Goal: Task Accomplishment & Management: Manage account settings

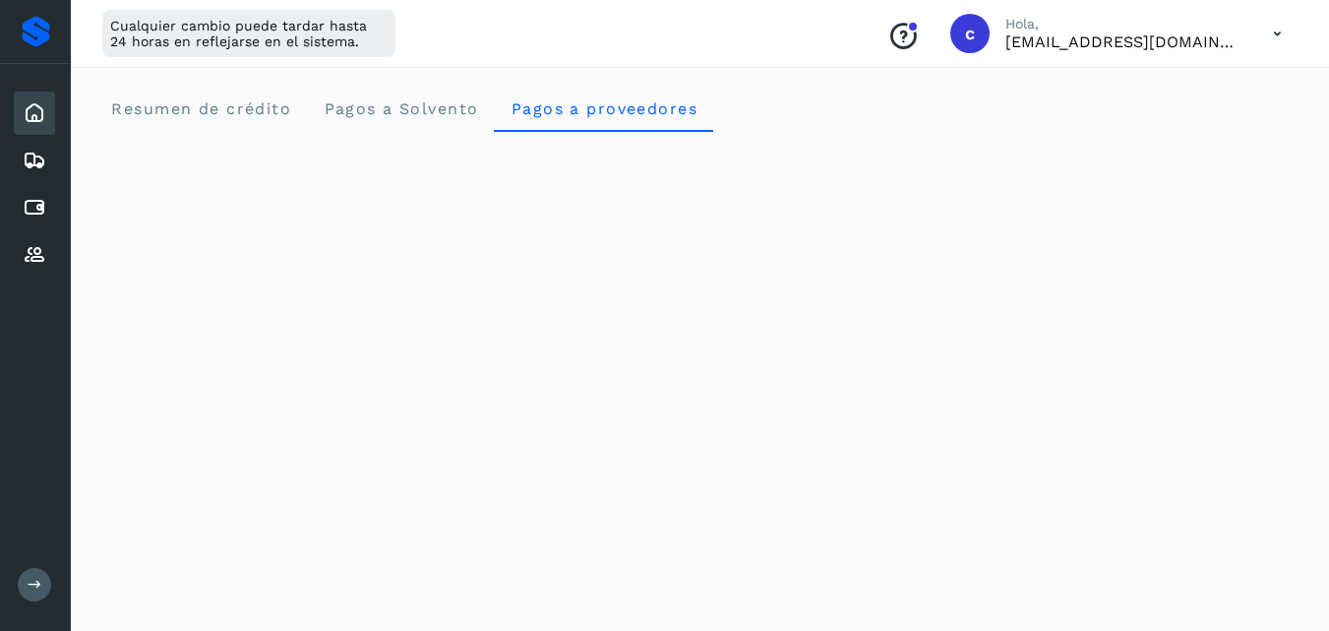
scroll to position [779, 0]
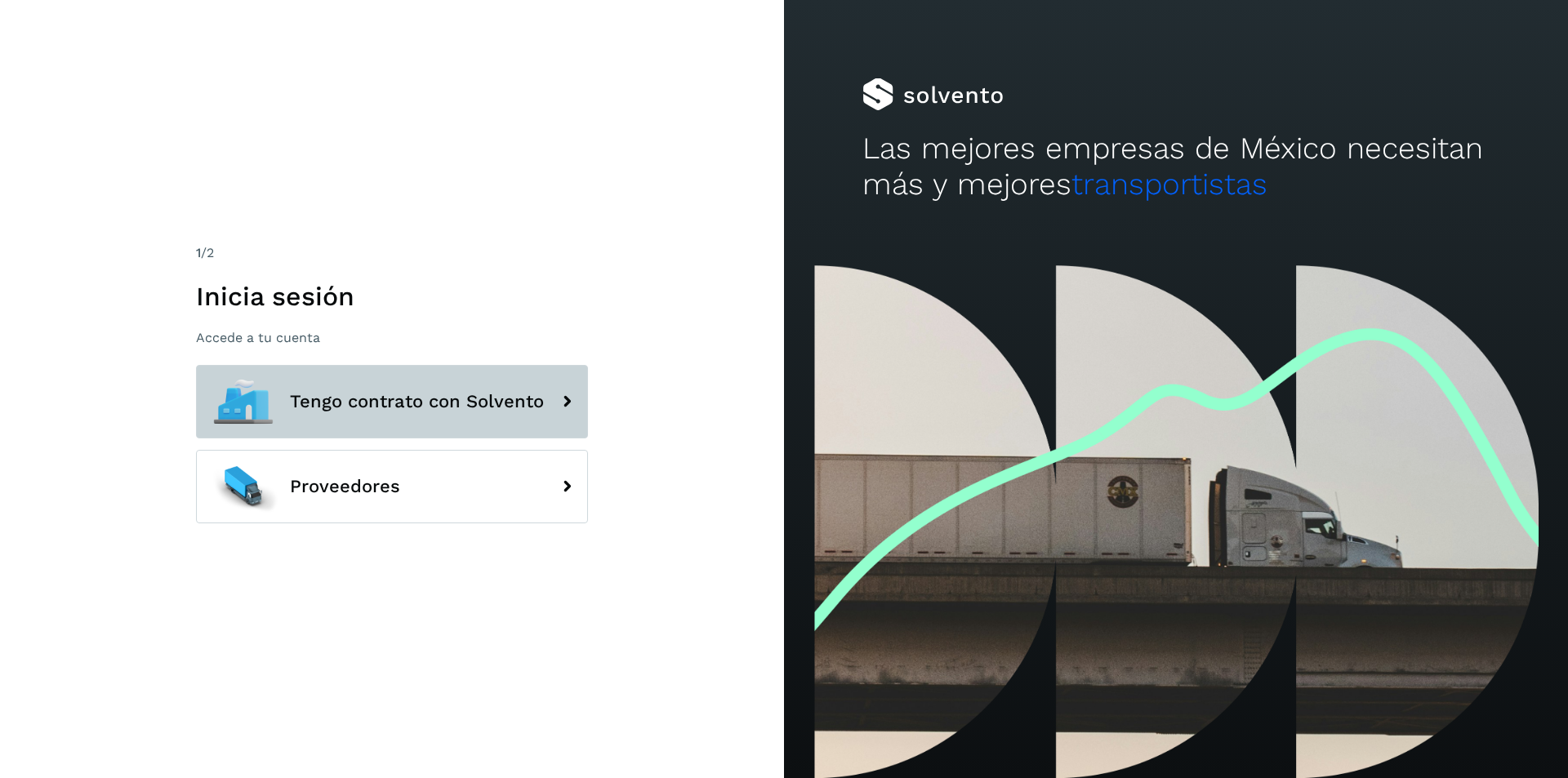
click at [509, 421] on button "Tengo contrato con Solvento" at bounding box center [392, 402] width 392 height 74
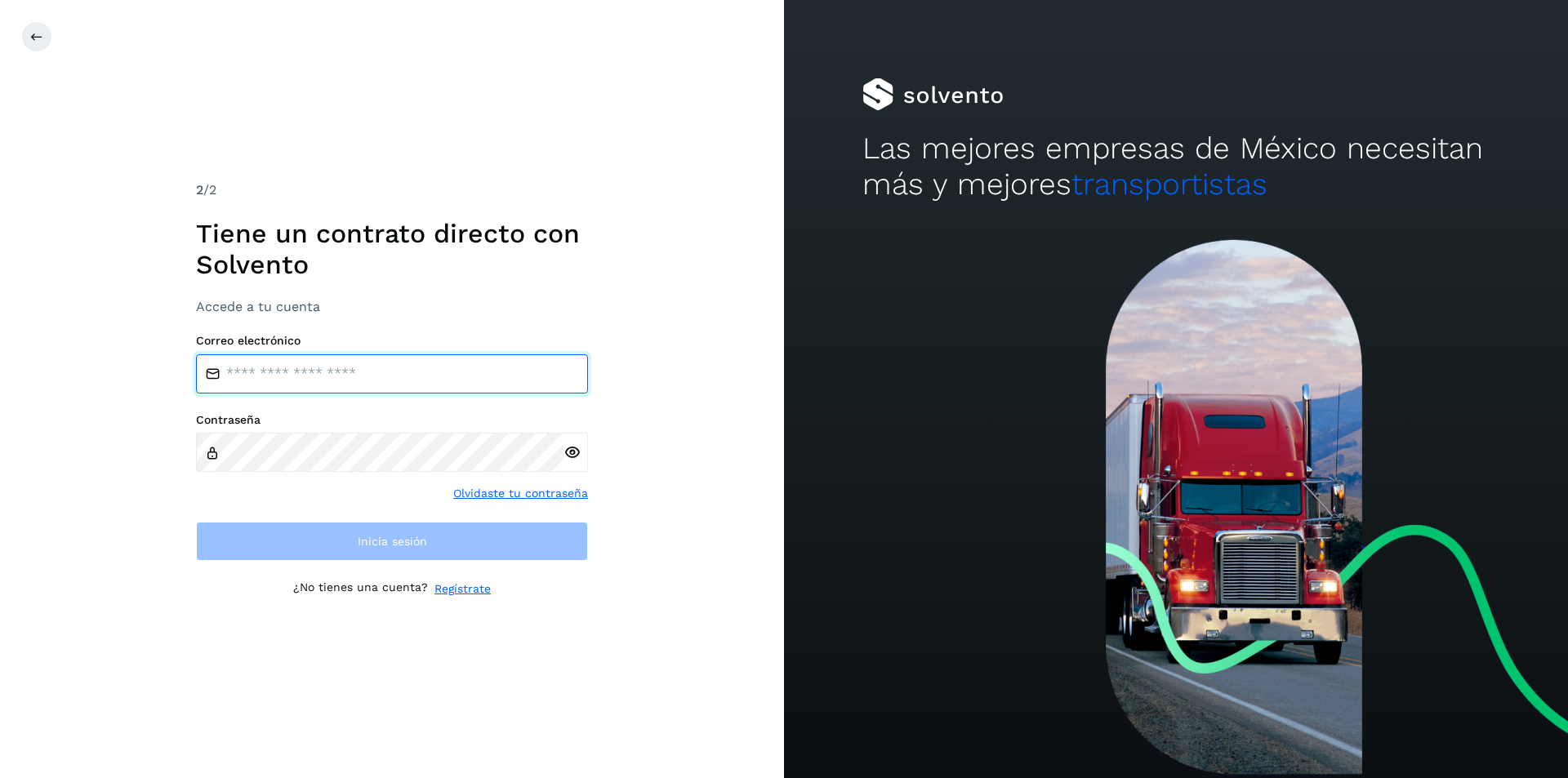
click at [494, 377] on input "email" at bounding box center [392, 374] width 392 height 39
type input "**********"
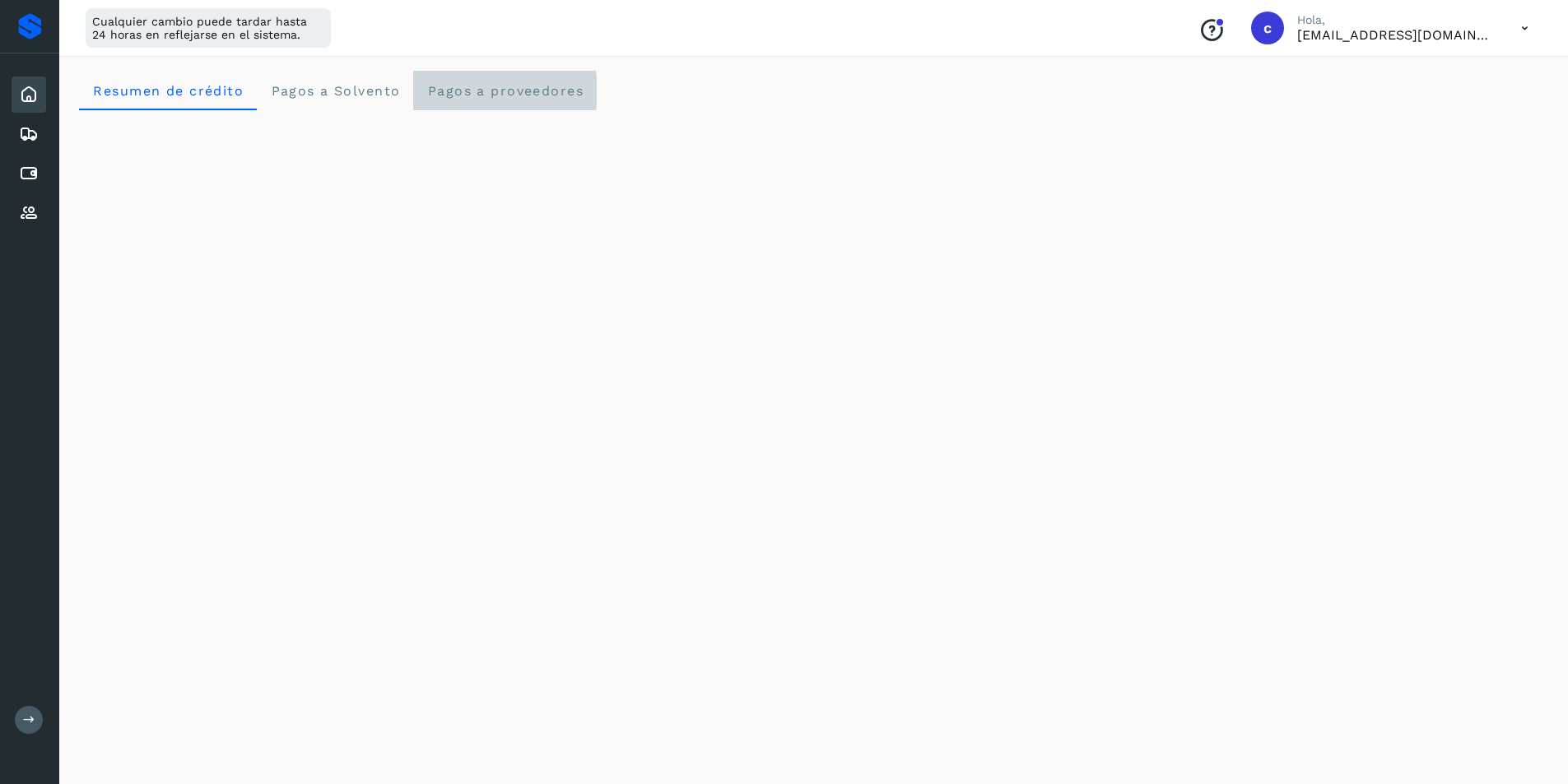
click at [530, 105] on proveedores "Pagos a proveedores" at bounding box center [505, 90] width 183 height 39
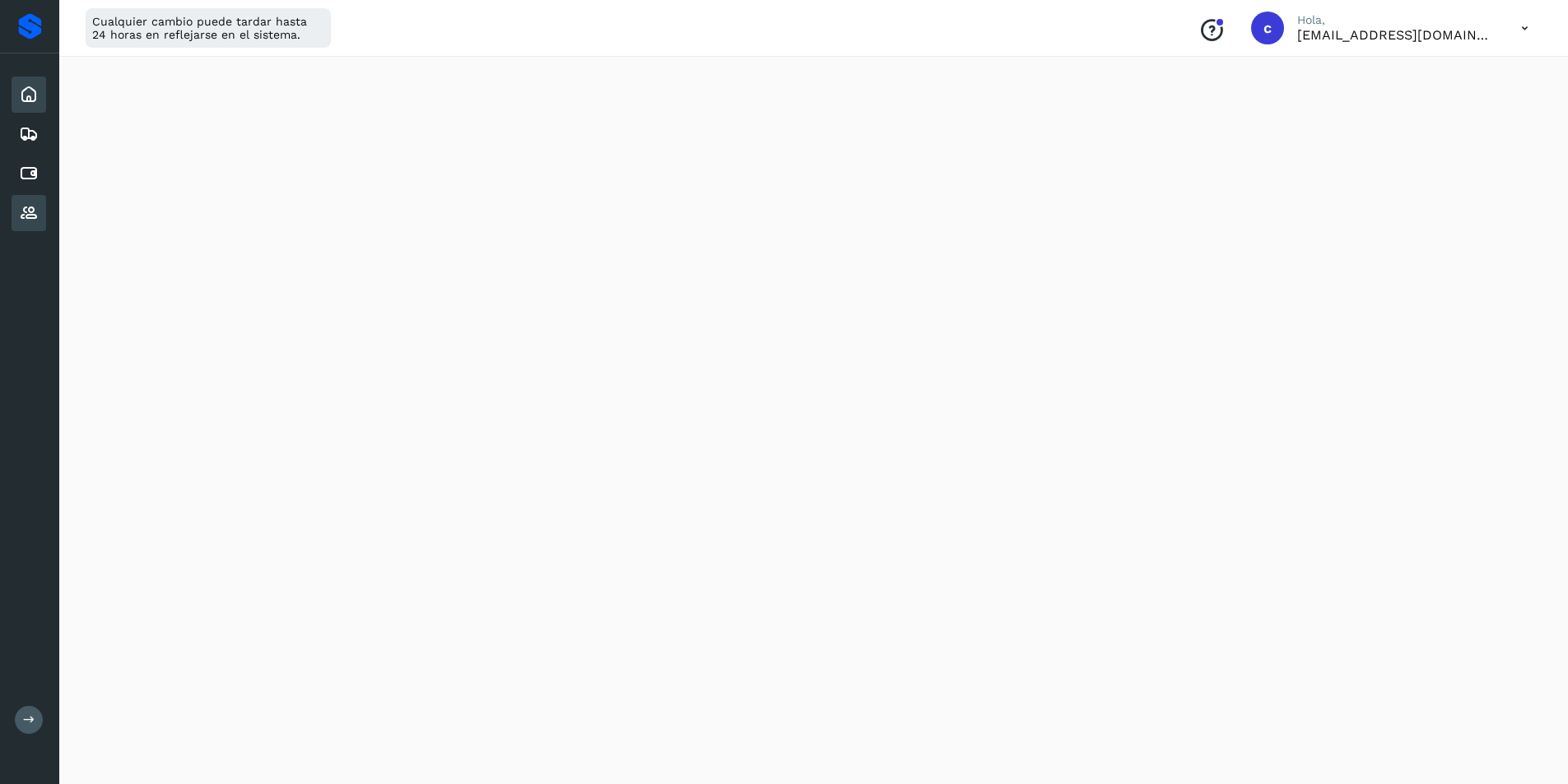
click at [28, 203] on icon at bounding box center [29, 213] width 20 height 20
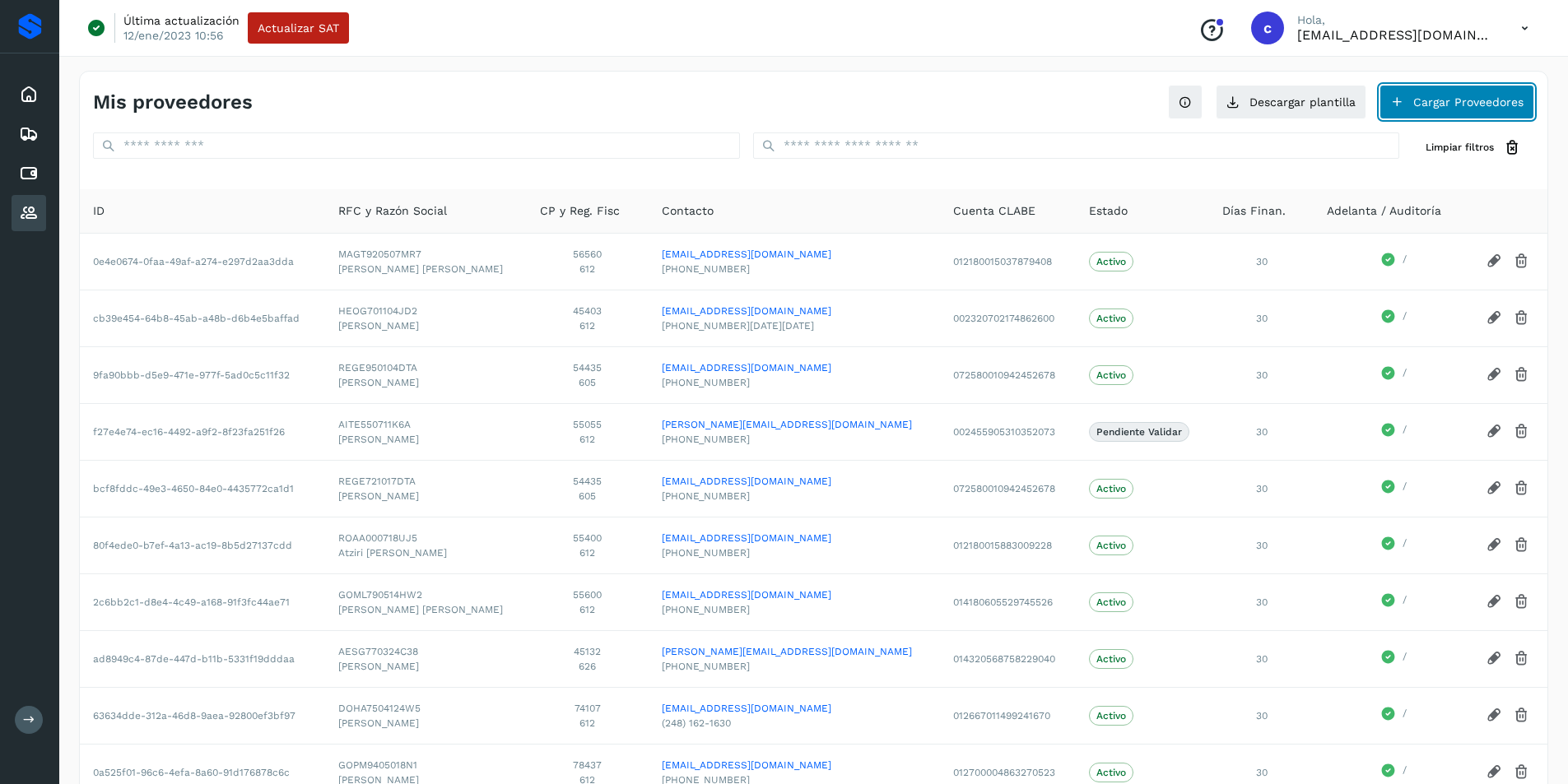
click at [1459, 112] on button "Cargar Proveedores" at bounding box center [1457, 101] width 155 height 34
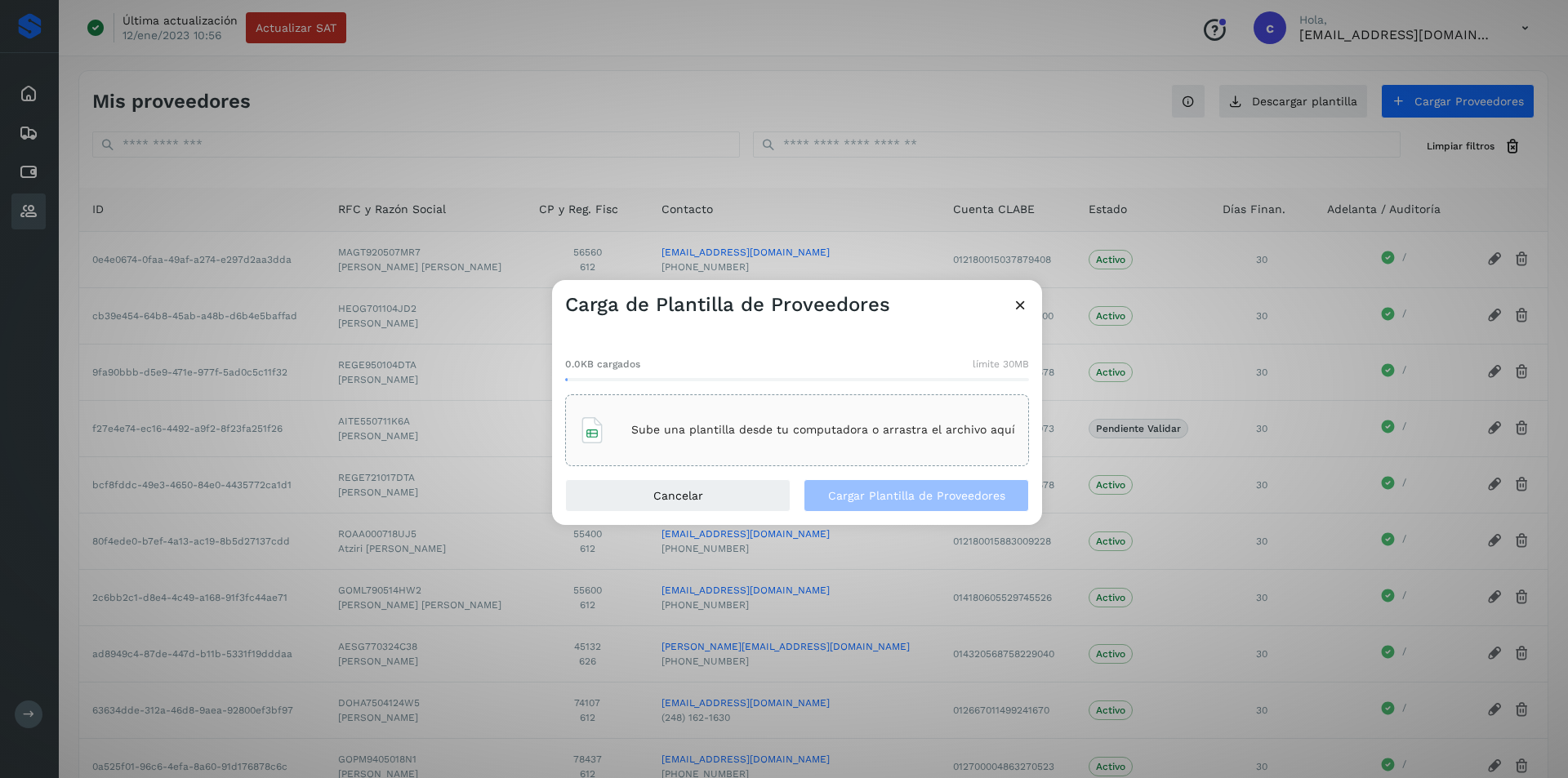
click at [688, 441] on div "Sube una plantilla desde tu computadora o arrastra el archivo aquí" at bounding box center [796, 430] width 436 height 44
click at [894, 503] on button "Cargar Plantilla de Proveedores" at bounding box center [916, 495] width 225 height 32
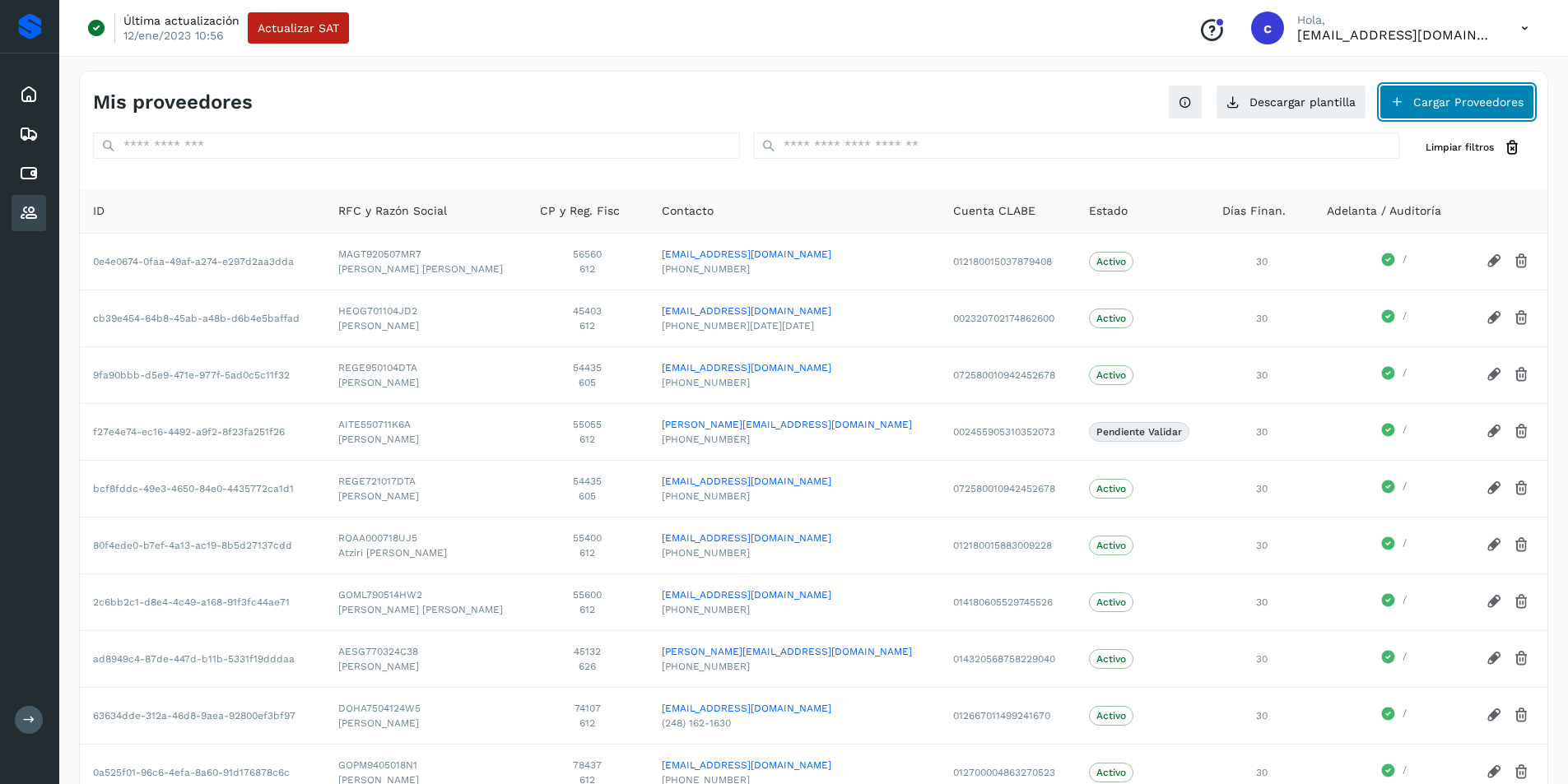
click at [1446, 110] on button "Cargar Proveedores" at bounding box center [1457, 101] width 155 height 34
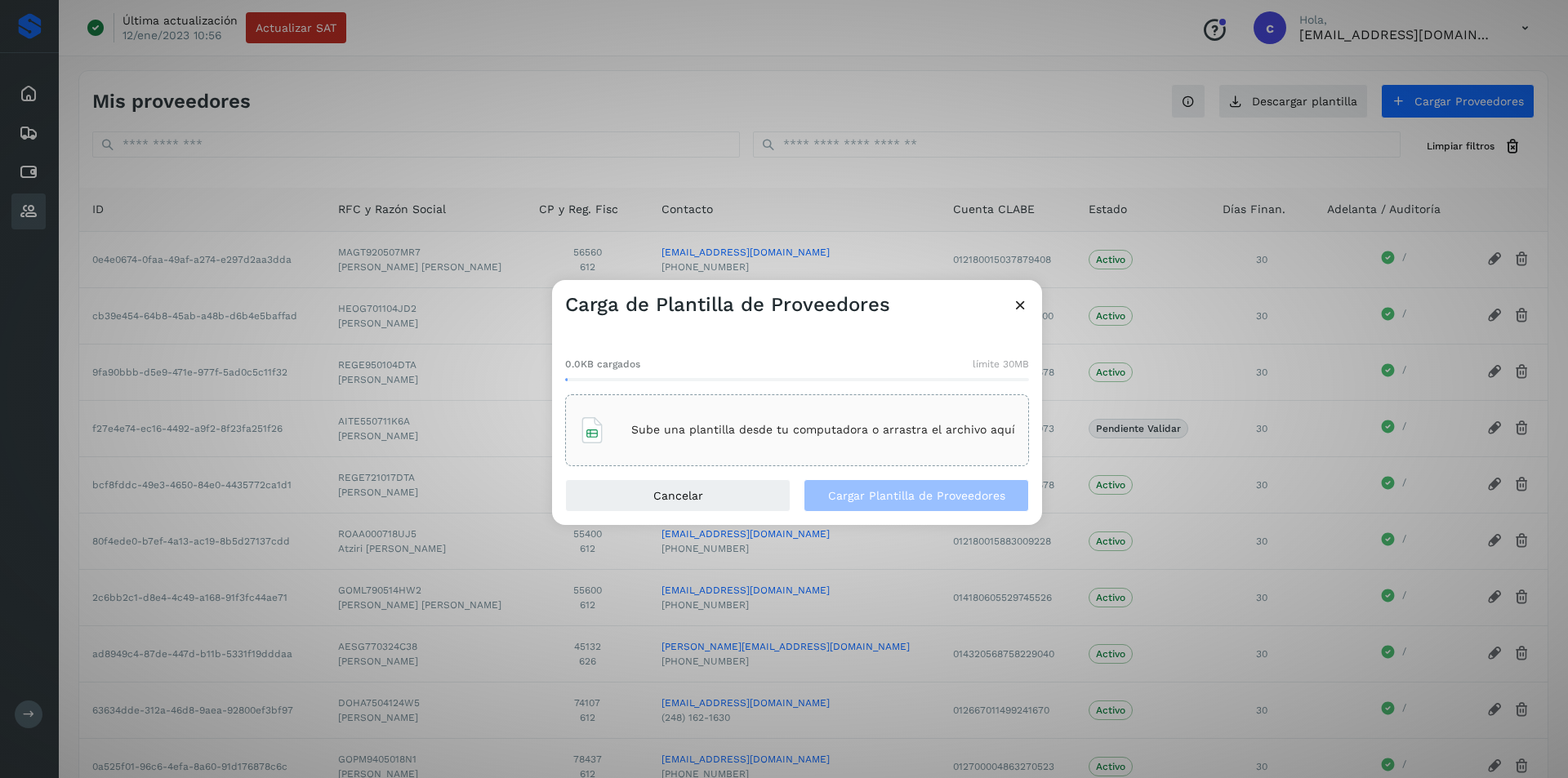
click at [694, 427] on p "Sube una plantilla desde tu computadora o arrastra el archivo aquí" at bounding box center [823, 430] width 383 height 14
click at [862, 496] on span "Cargar Plantilla de Proveedores" at bounding box center [916, 496] width 177 height 12
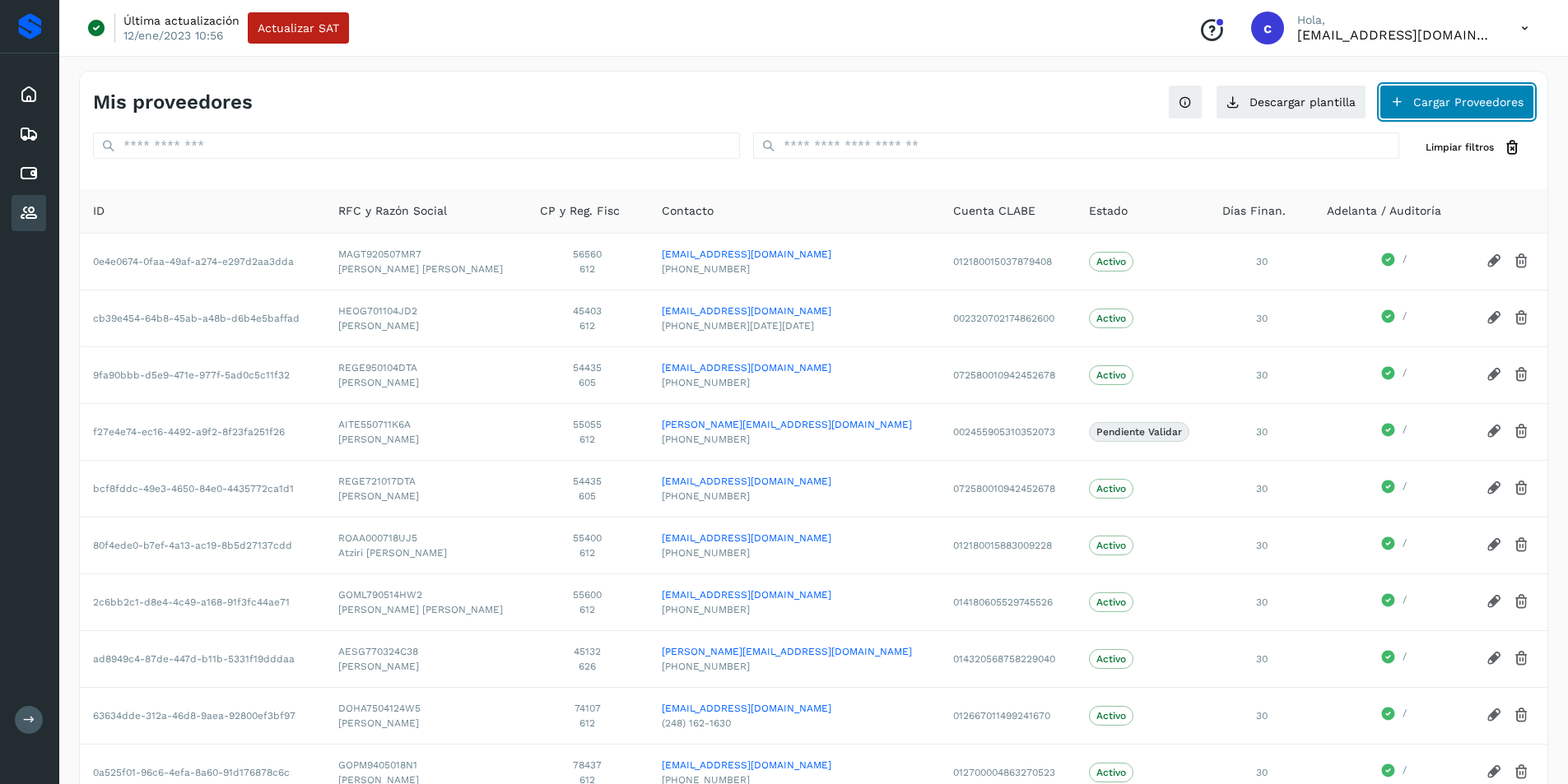
click at [1481, 101] on button "Cargar Proveedores" at bounding box center [1457, 101] width 155 height 34
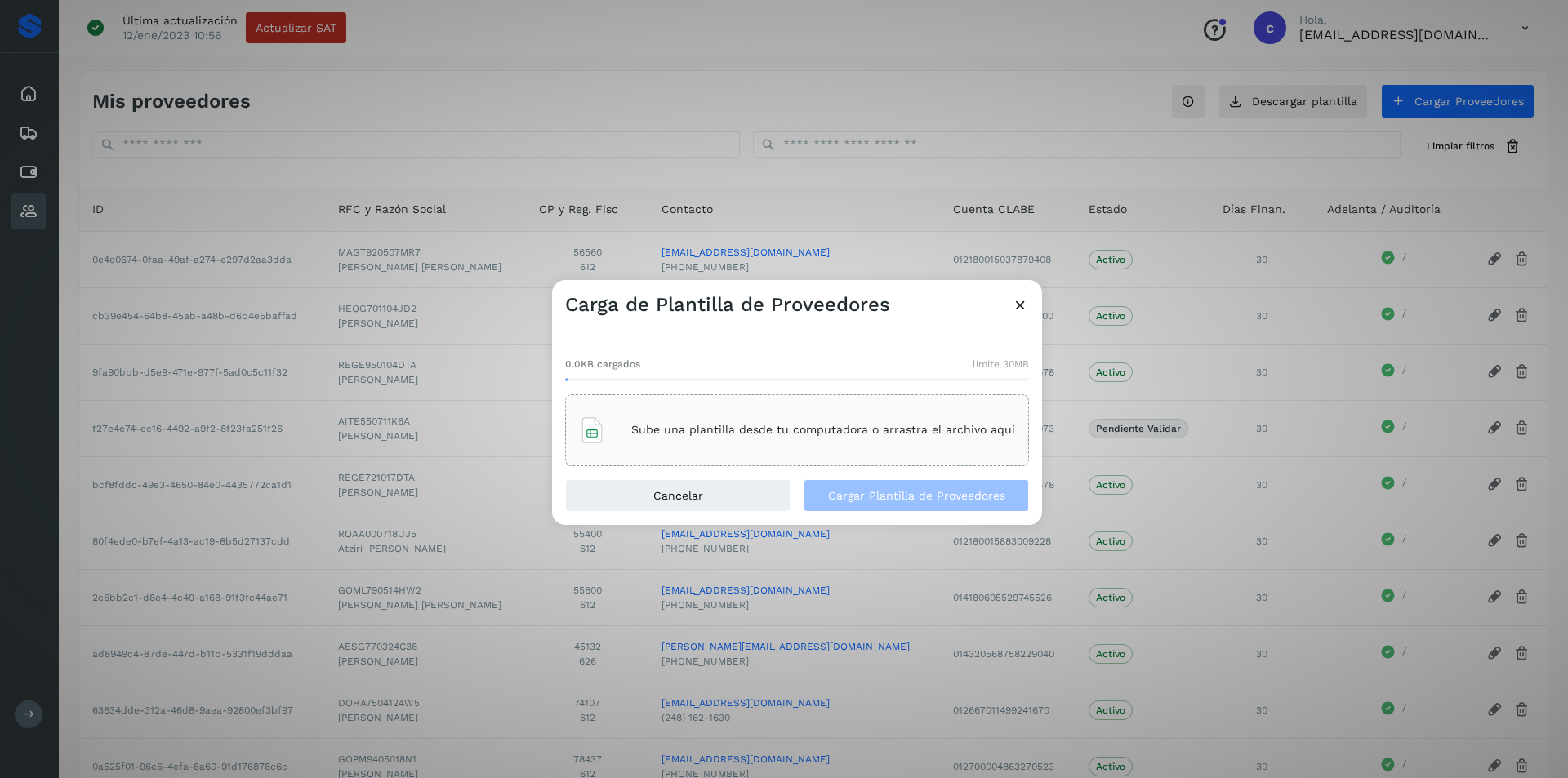
click at [755, 419] on div "Sube una plantilla desde tu computadora o arrastra el archivo aquí" at bounding box center [796, 430] width 436 height 44
click at [966, 496] on span "Cargar Plantilla de Proveedores" at bounding box center [916, 496] width 177 height 12
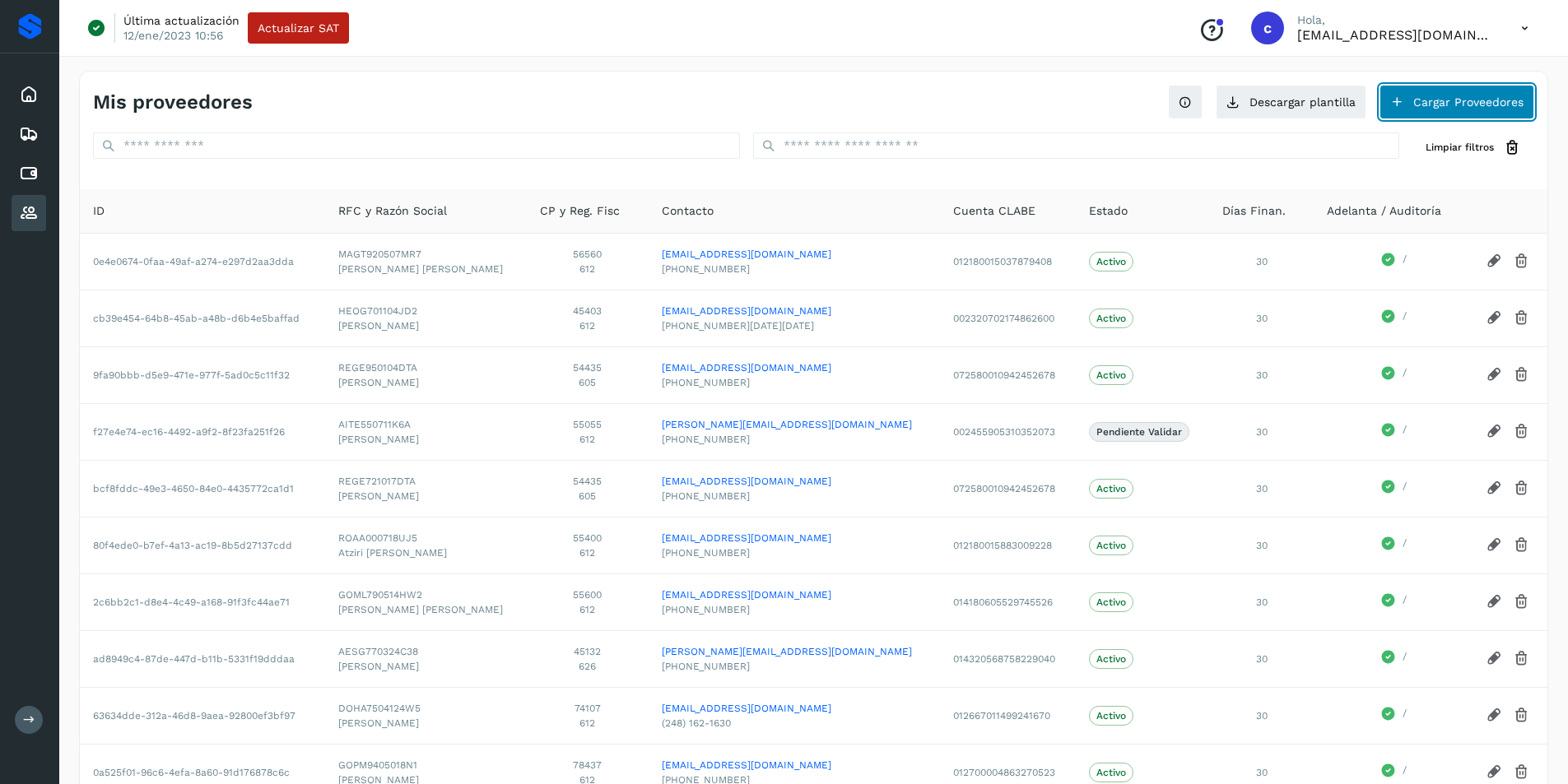
click at [1436, 110] on button "Cargar Proveedores" at bounding box center [1457, 101] width 155 height 34
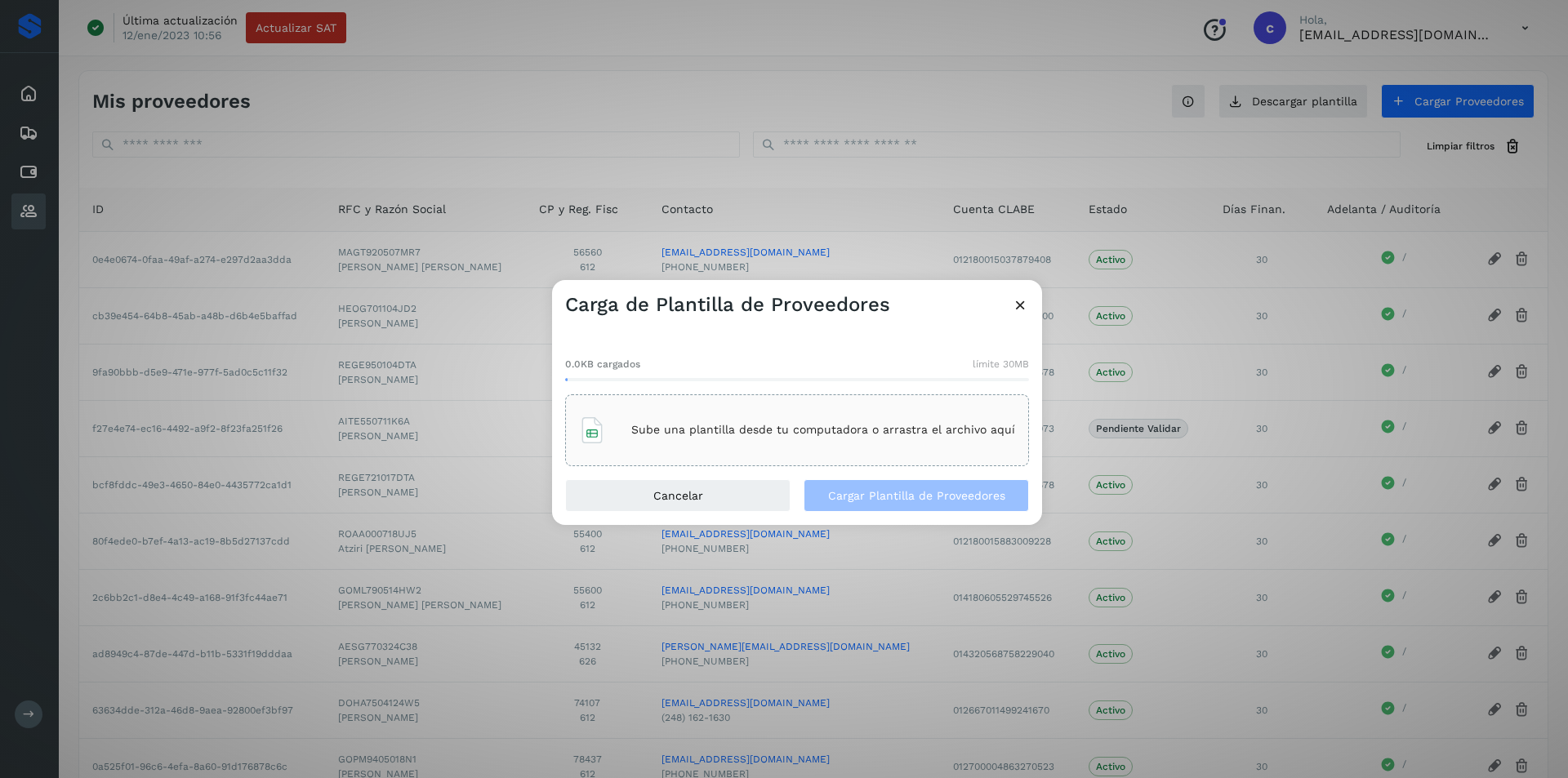
click at [685, 406] on div "Sube una plantilla desde tu computadora o arrastra el archivo aquí" at bounding box center [797, 430] width 464 height 72
click at [942, 497] on span "Cargar Plantilla de Proveedores" at bounding box center [916, 496] width 177 height 12
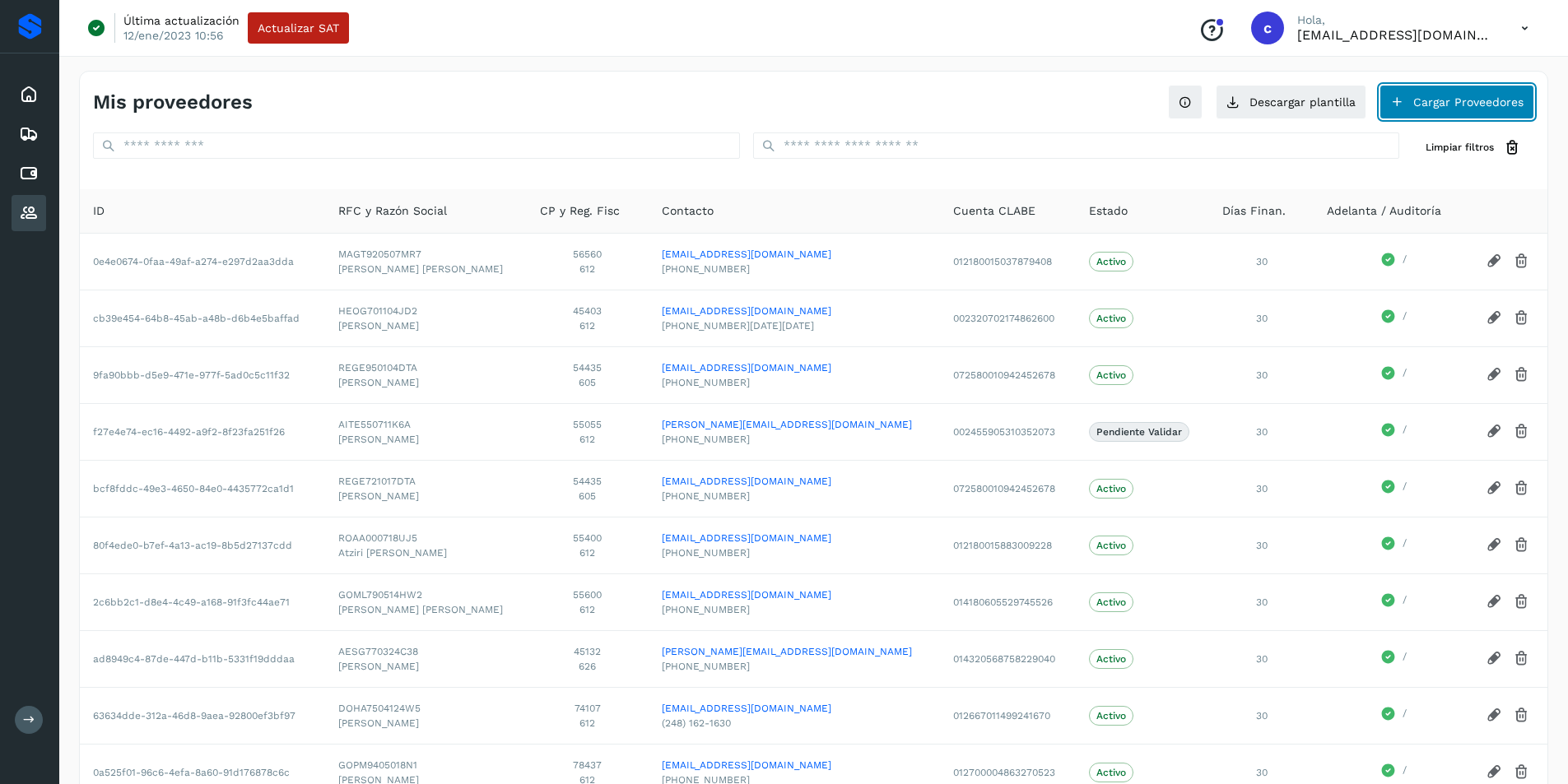
click at [1494, 96] on button "Cargar Proveedores" at bounding box center [1457, 101] width 155 height 34
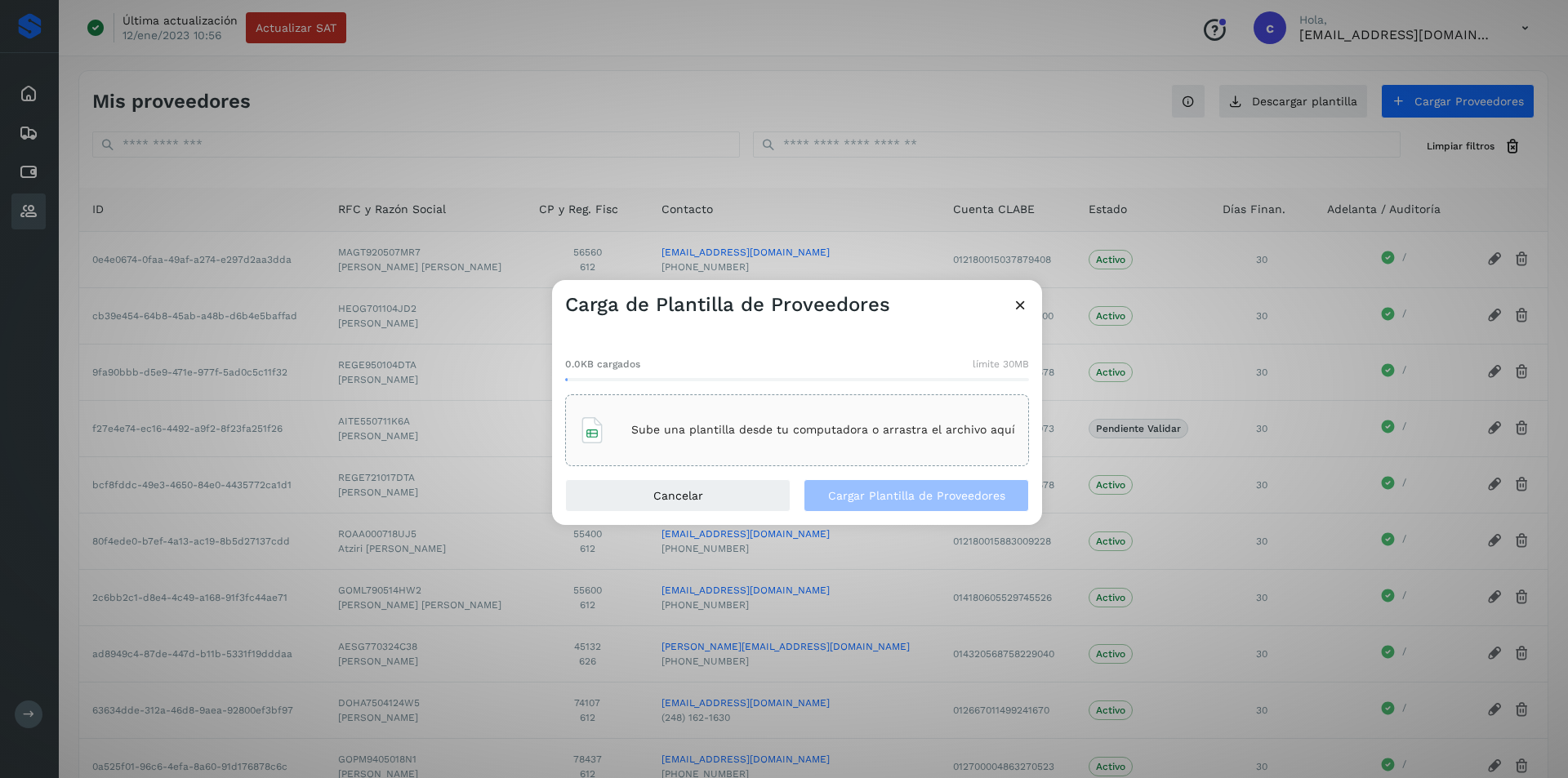
click at [673, 403] on div "Sube una plantilla desde tu computadora o arrastra el archivo aquí" at bounding box center [797, 430] width 464 height 72
click at [858, 485] on button "Cargar Plantilla de Proveedores" at bounding box center [916, 495] width 225 height 32
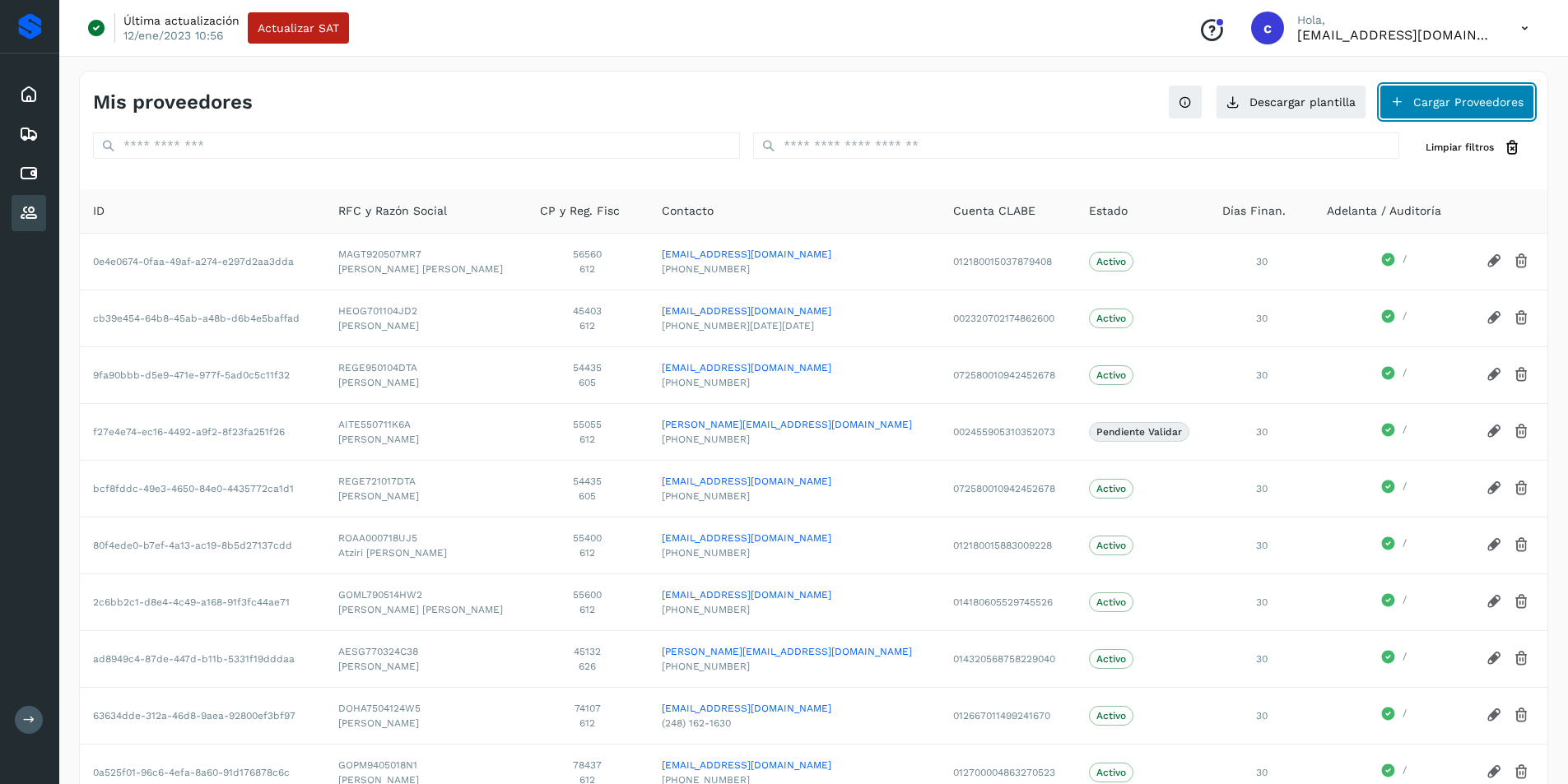
click at [1417, 99] on button "Cargar Proveedores" at bounding box center [1457, 101] width 155 height 34
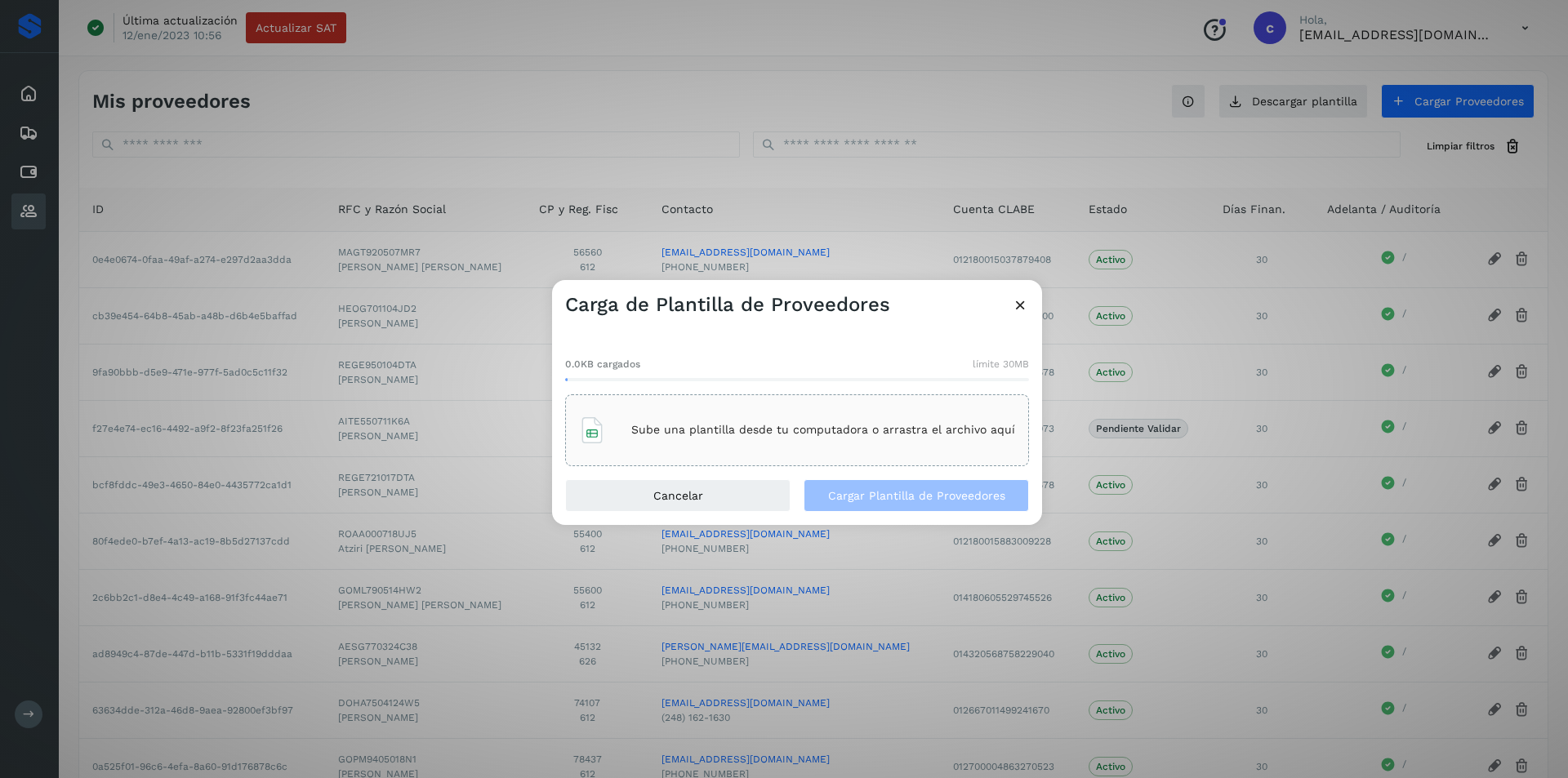
click at [738, 418] on div "Sube una plantilla desde tu computadora o arrastra el archivo aquí" at bounding box center [796, 430] width 436 height 44
click at [932, 500] on span "Cargar Plantilla de Proveedores" at bounding box center [916, 496] width 177 height 12
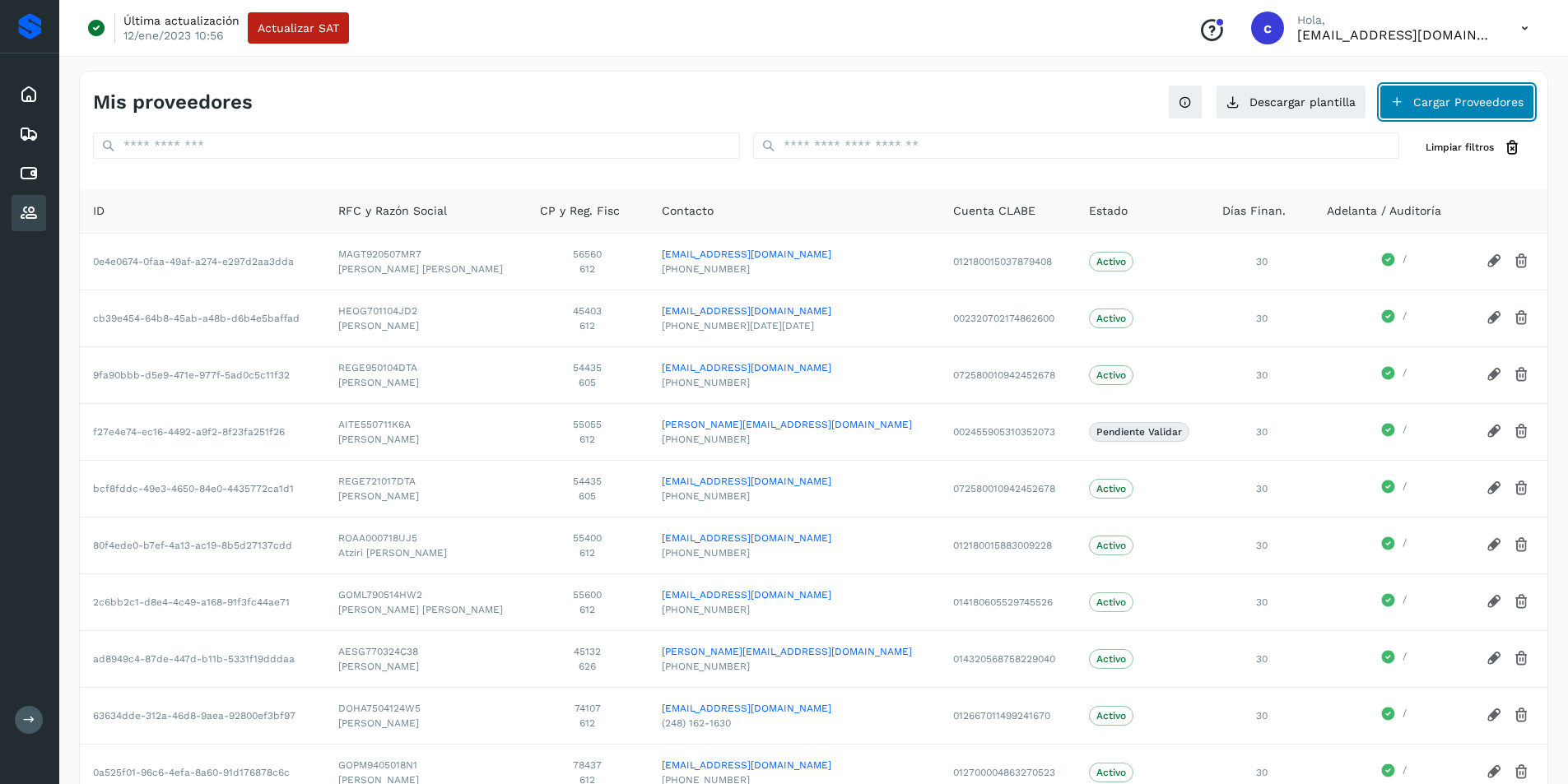
click at [1414, 106] on button "Cargar Proveedores" at bounding box center [1457, 101] width 155 height 34
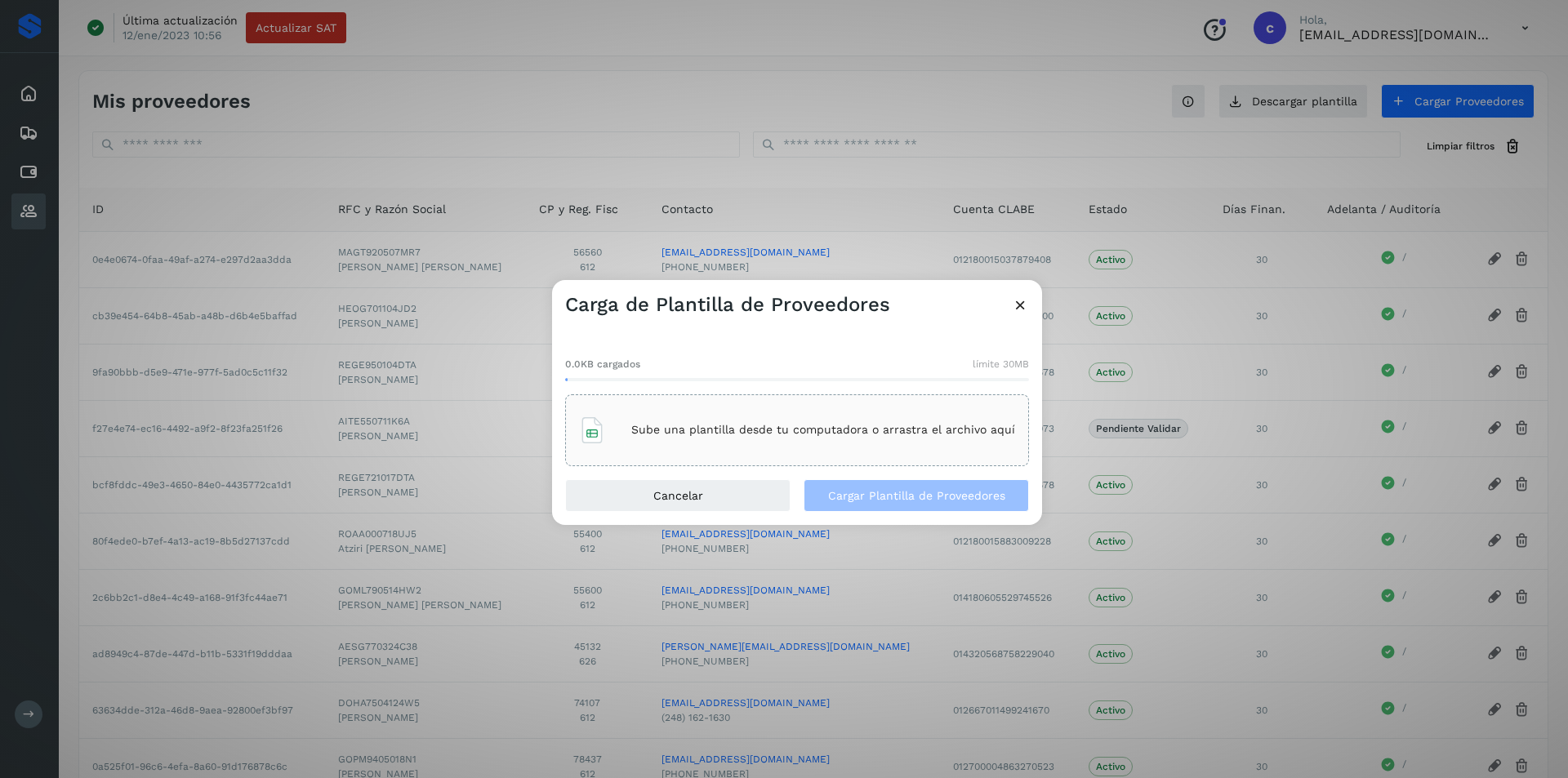
click at [888, 431] on p "Sube una plantilla desde tu computadora o arrastra el archivo aquí" at bounding box center [823, 430] width 383 height 14
click at [872, 490] on span "Cargar Plantilla de Proveedores" at bounding box center [916, 496] width 177 height 12
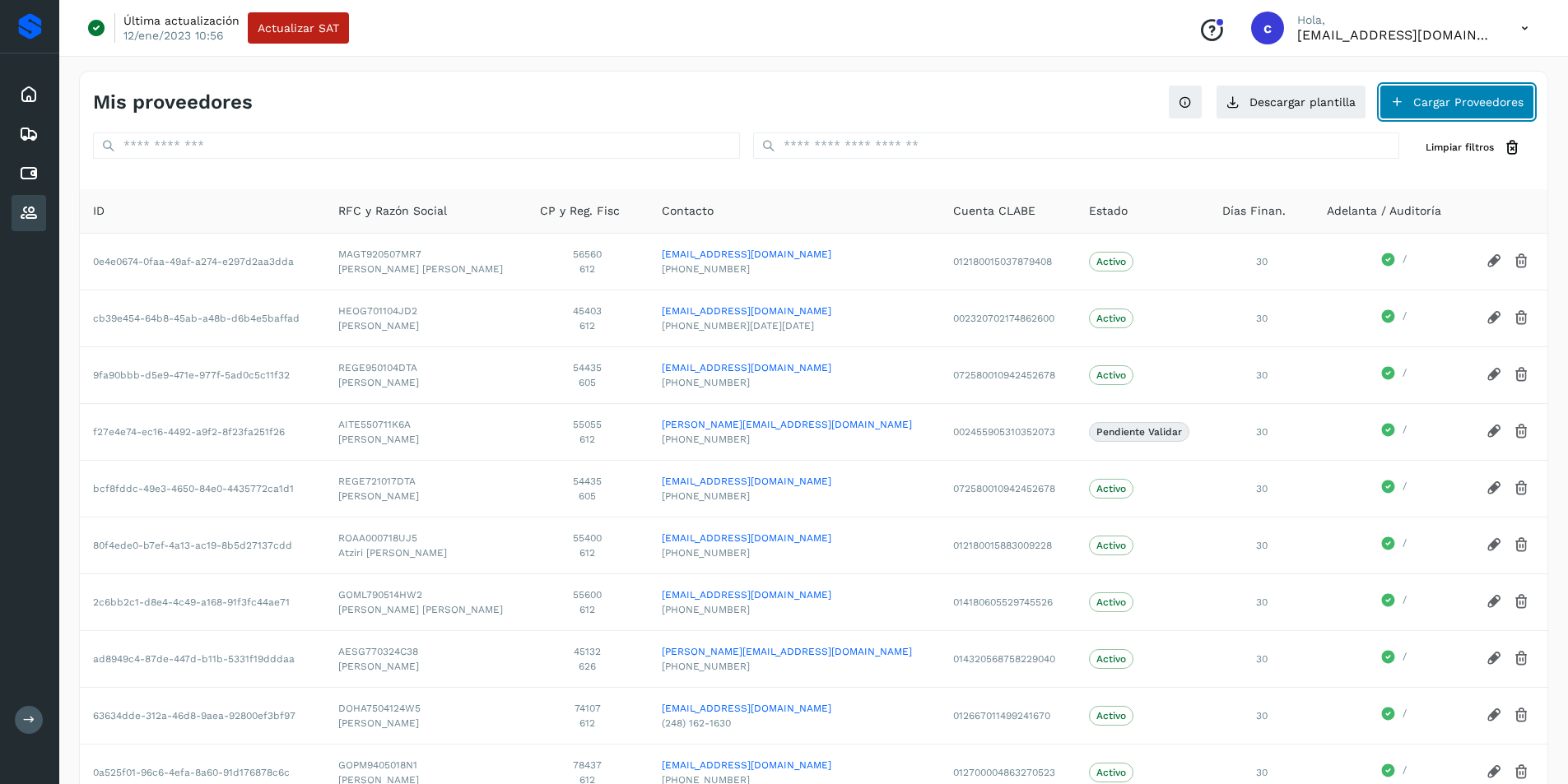
click at [1411, 101] on button "Cargar Proveedores" at bounding box center [1457, 101] width 155 height 34
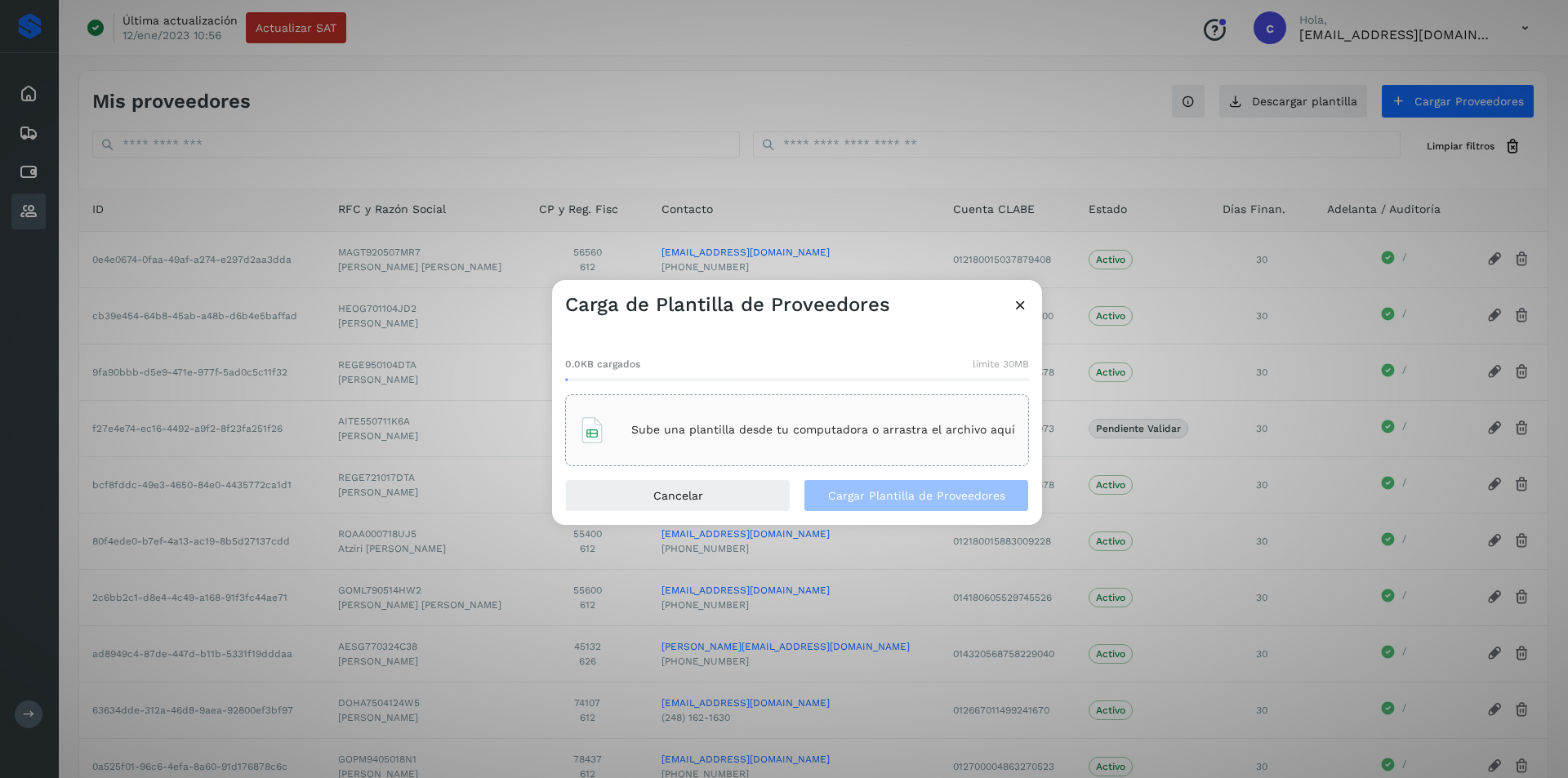
click at [852, 431] on p "Sube una plantilla desde tu computadora o arrastra el archivo aquí" at bounding box center [823, 430] width 383 height 14
click at [905, 491] on span "Cargar Plantilla de Proveedores" at bounding box center [916, 496] width 177 height 12
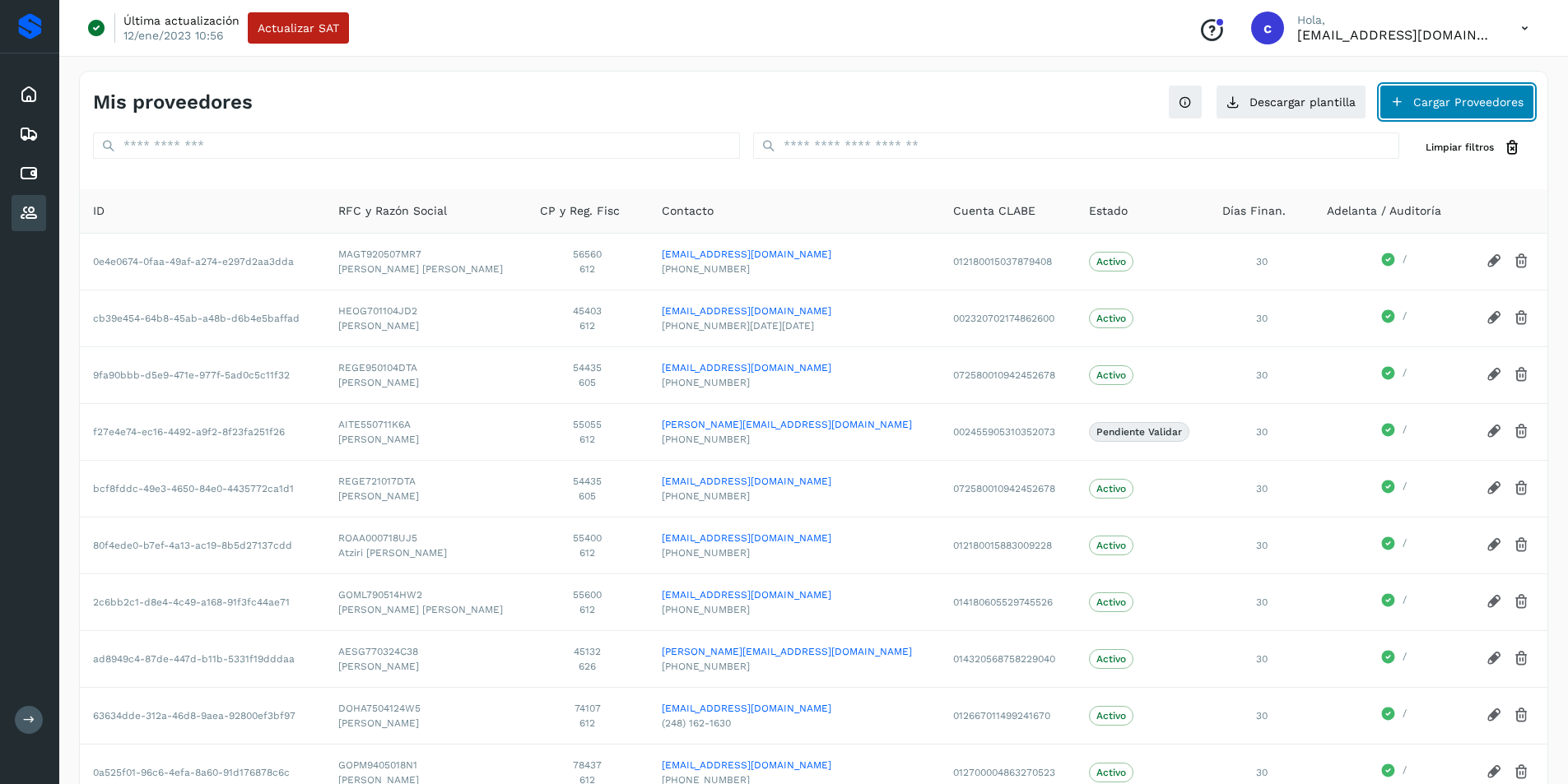
click at [1388, 103] on button "Cargar Proveedores" at bounding box center [1457, 101] width 155 height 34
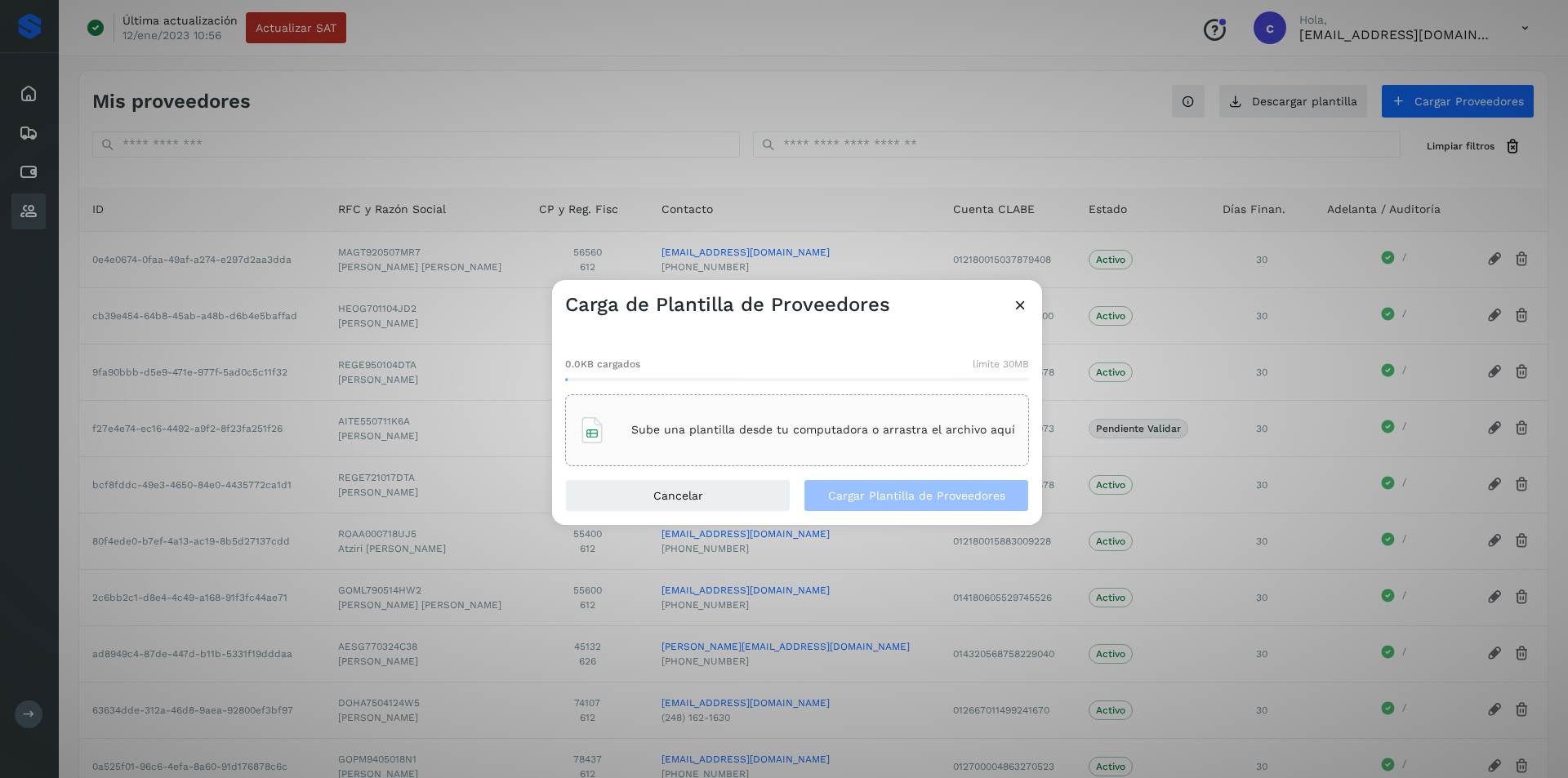
click at [822, 437] on div "Sube una plantilla desde tu computadora o arrastra el archivo aquí" at bounding box center [796, 430] width 436 height 44
click at [908, 487] on button "Cargar Plantilla de Proveedores" at bounding box center [916, 495] width 225 height 32
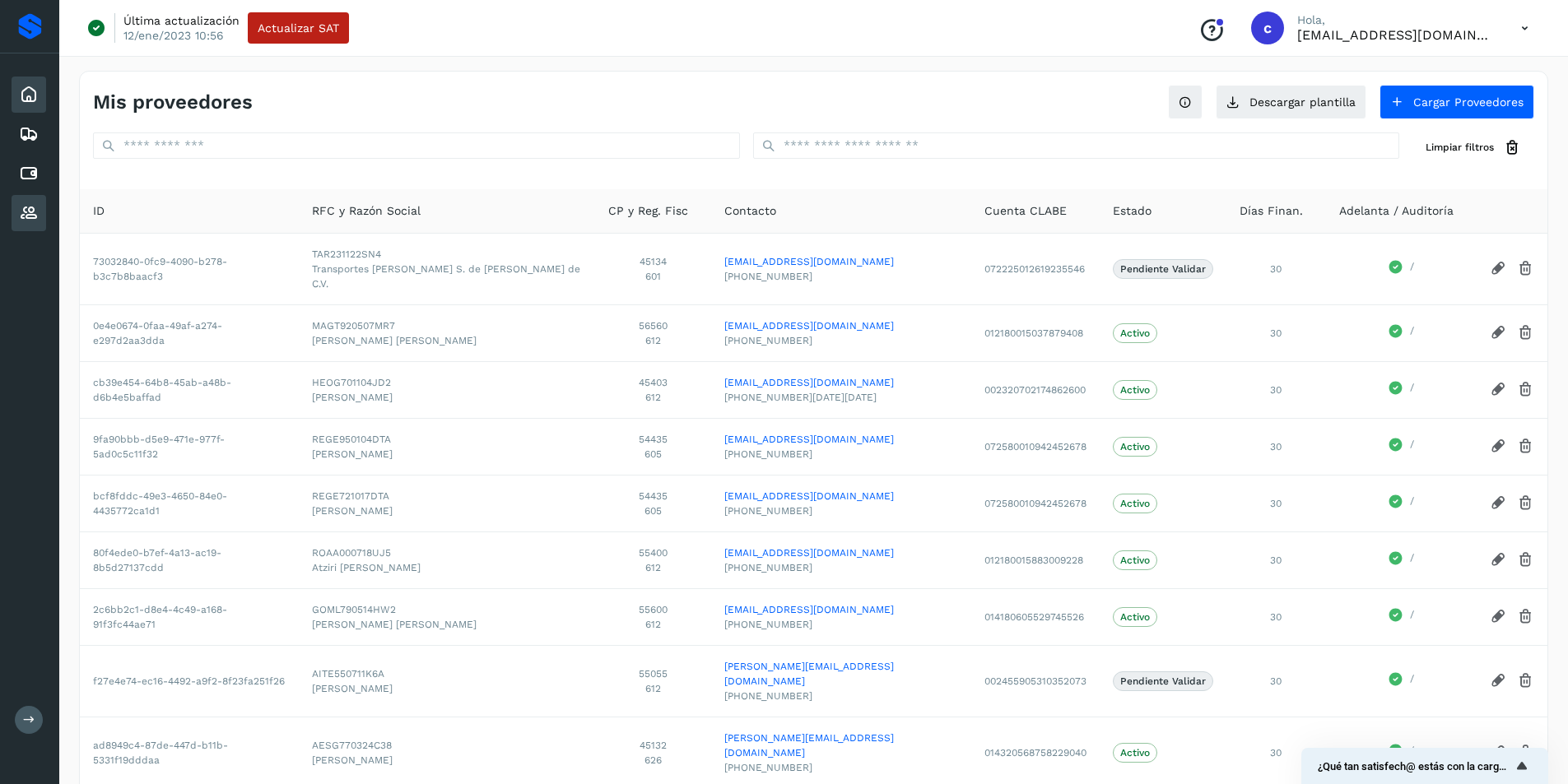
click at [41, 103] on div "Inicio" at bounding box center [28, 94] width 34 height 36
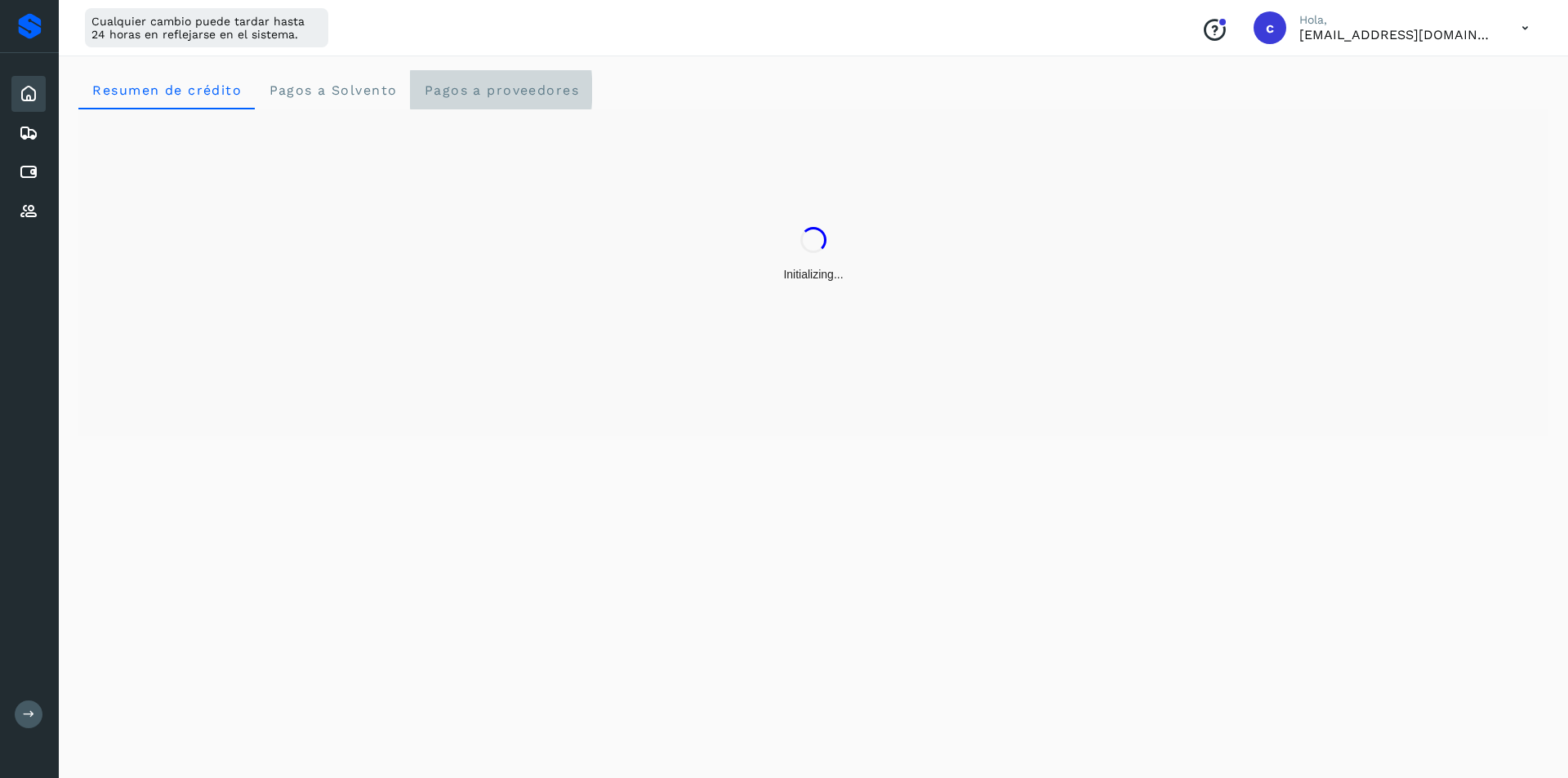
click at [457, 95] on span "Pagos a proveedores" at bounding box center [501, 90] width 156 height 16
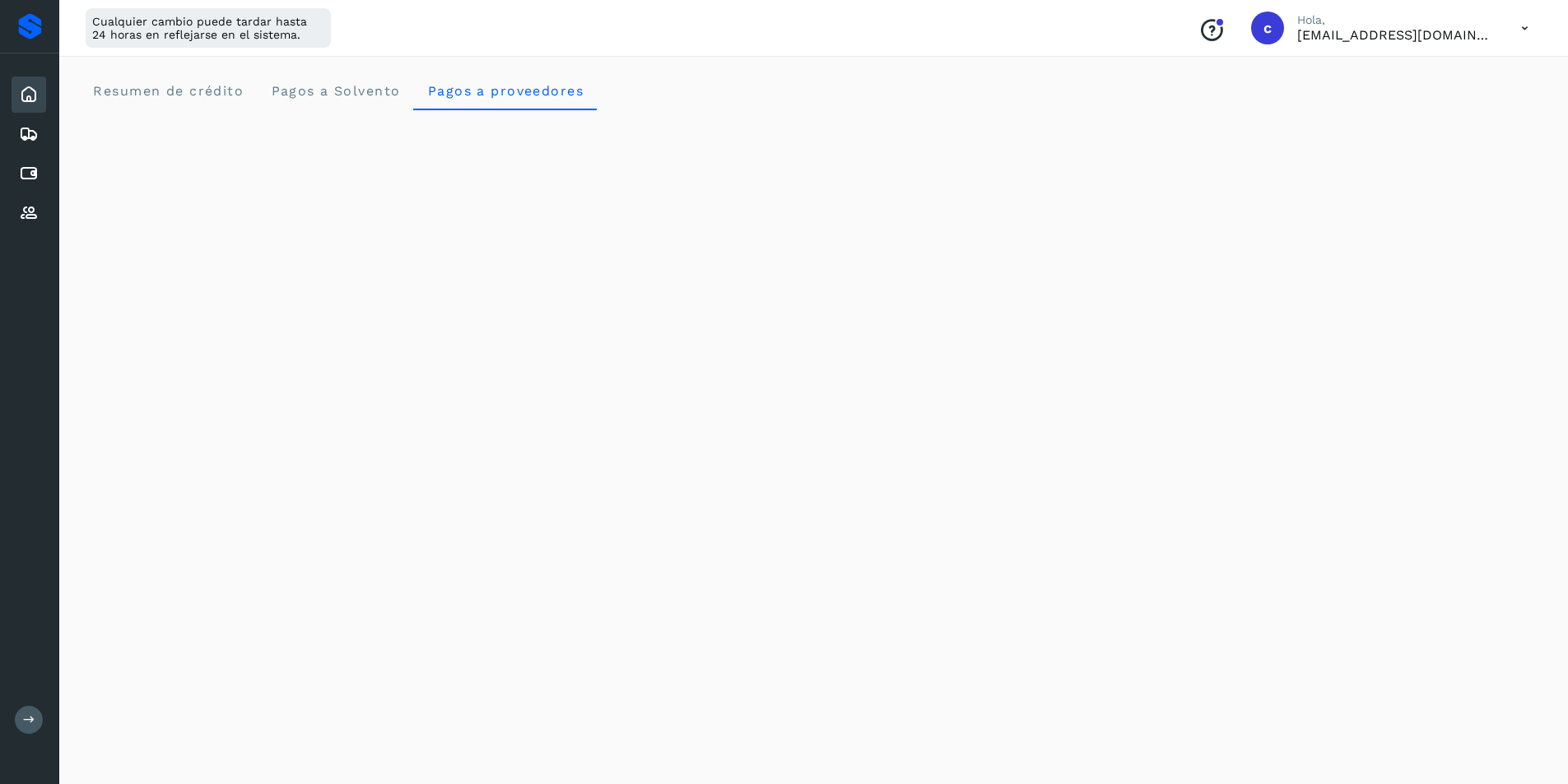
click at [21, 95] on icon at bounding box center [29, 95] width 20 height 20
click at [28, 179] on icon at bounding box center [29, 174] width 20 height 20
click at [34, 147] on div "Embarques" at bounding box center [28, 134] width 34 height 36
click at [31, 104] on icon at bounding box center [29, 95] width 20 height 20
click at [562, 78] on proveedores "Pagos a proveedores" at bounding box center [505, 90] width 183 height 39
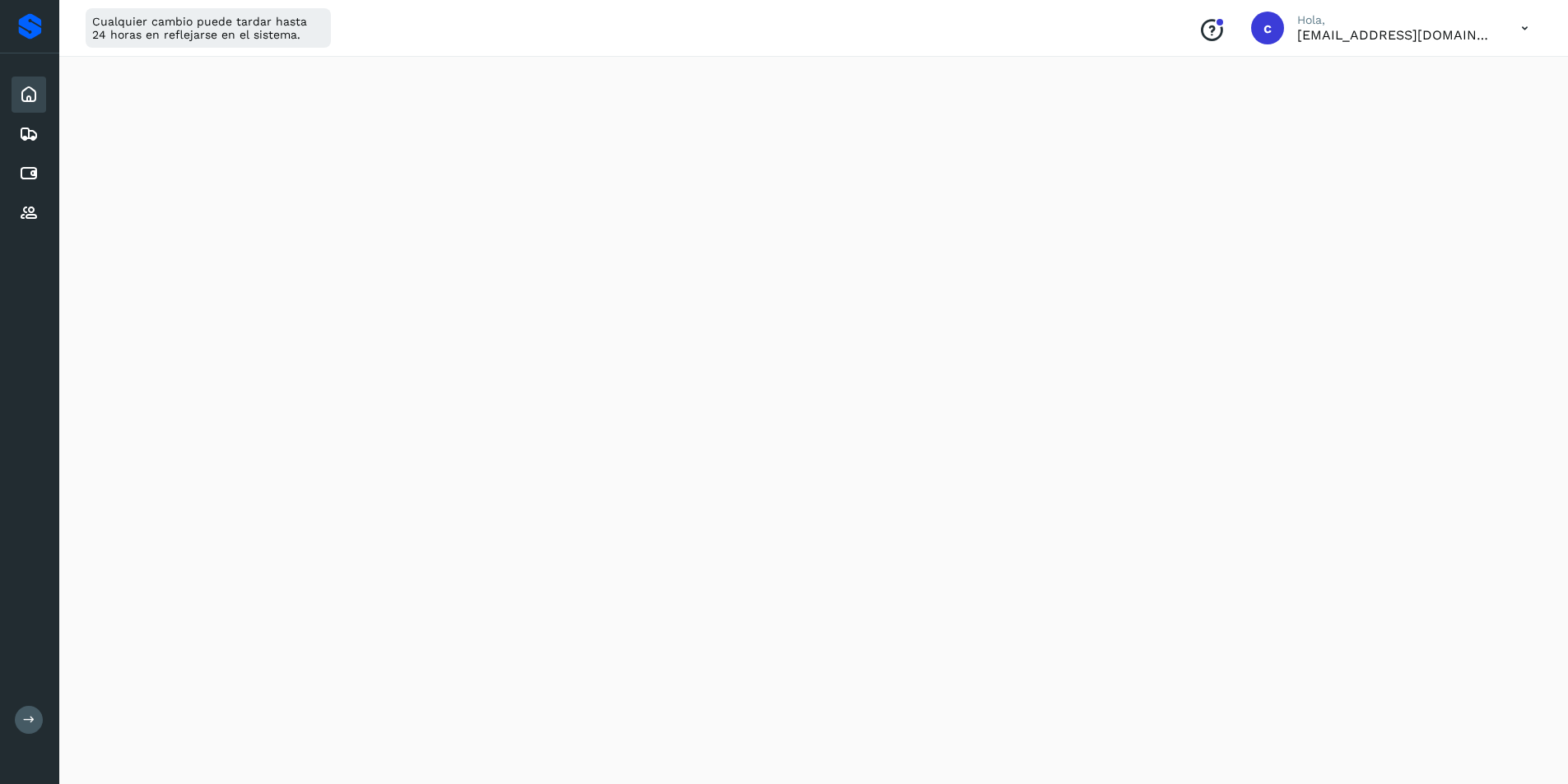
scroll to position [407, 0]
click at [30, 177] on icon at bounding box center [29, 174] width 20 height 20
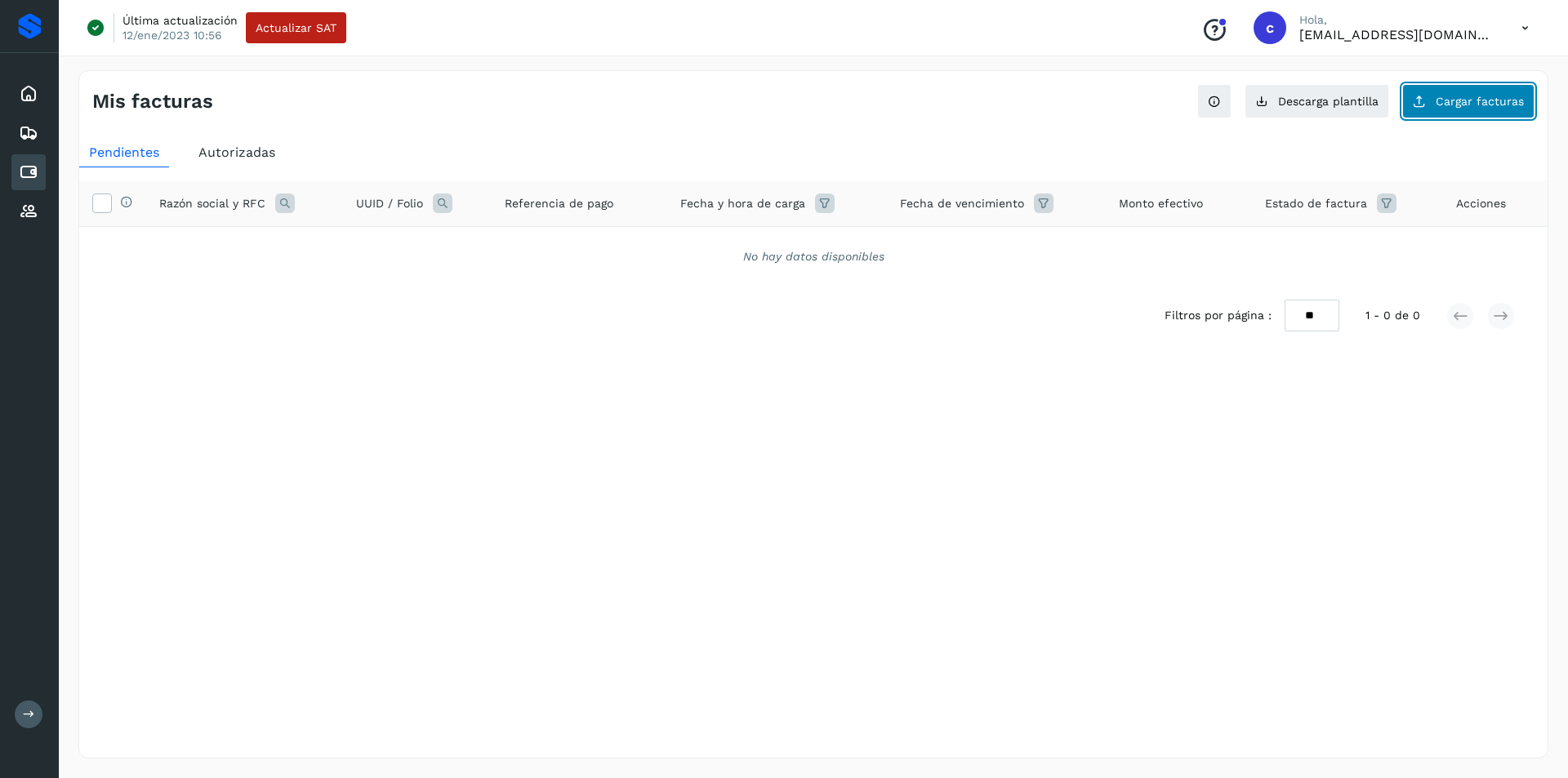
click at [1448, 98] on span "Cargar facturas" at bounding box center [1479, 101] width 88 height 12
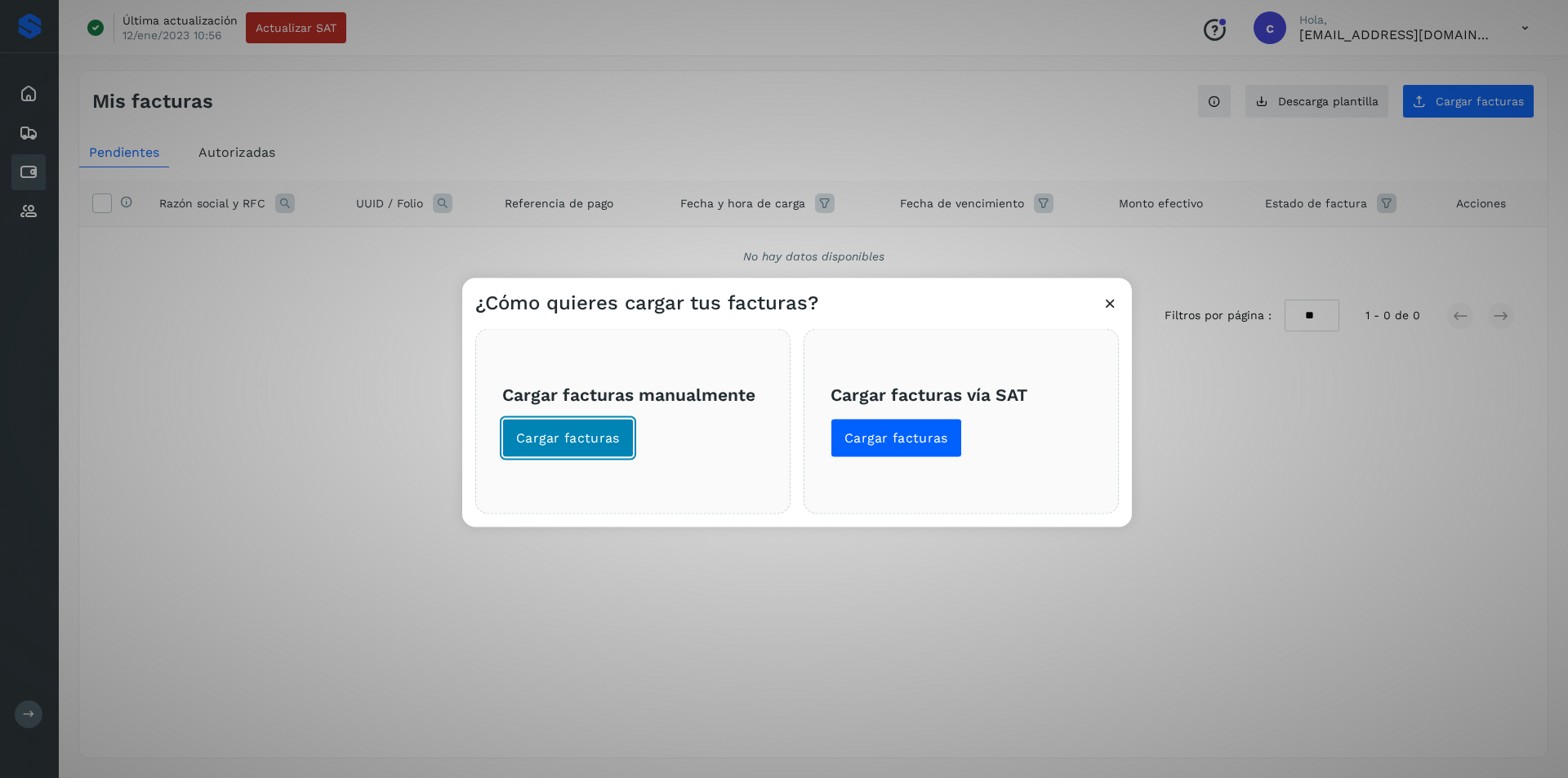
click at [600, 429] on span "Cargar facturas" at bounding box center [568, 438] width 104 height 18
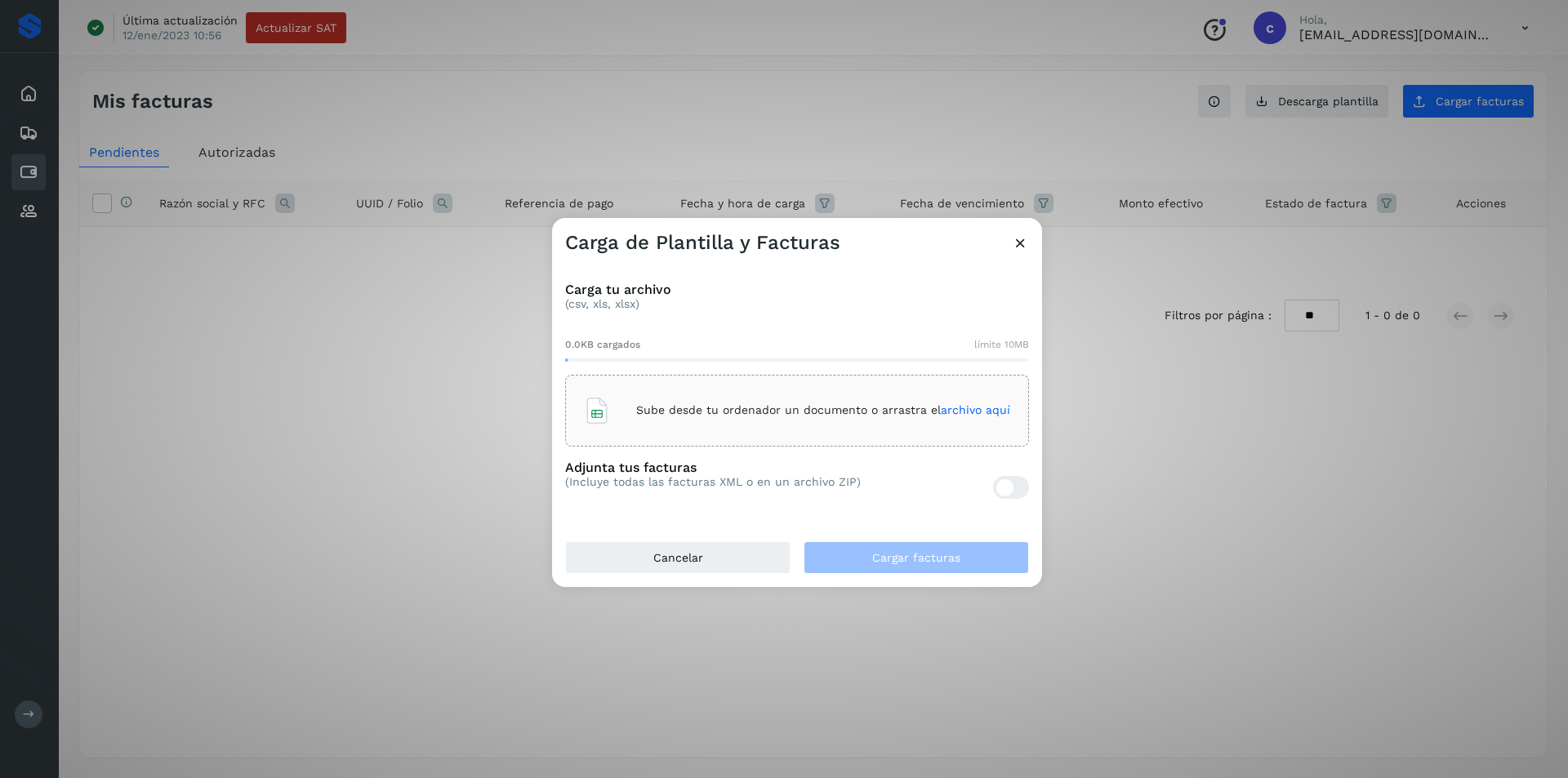
click at [650, 420] on div "Sube desde tu ordenador un documento o arrastra el archivo aquí" at bounding box center [796, 410] width 426 height 44
click at [907, 556] on span "Cargar facturas" at bounding box center [916, 558] width 88 height 12
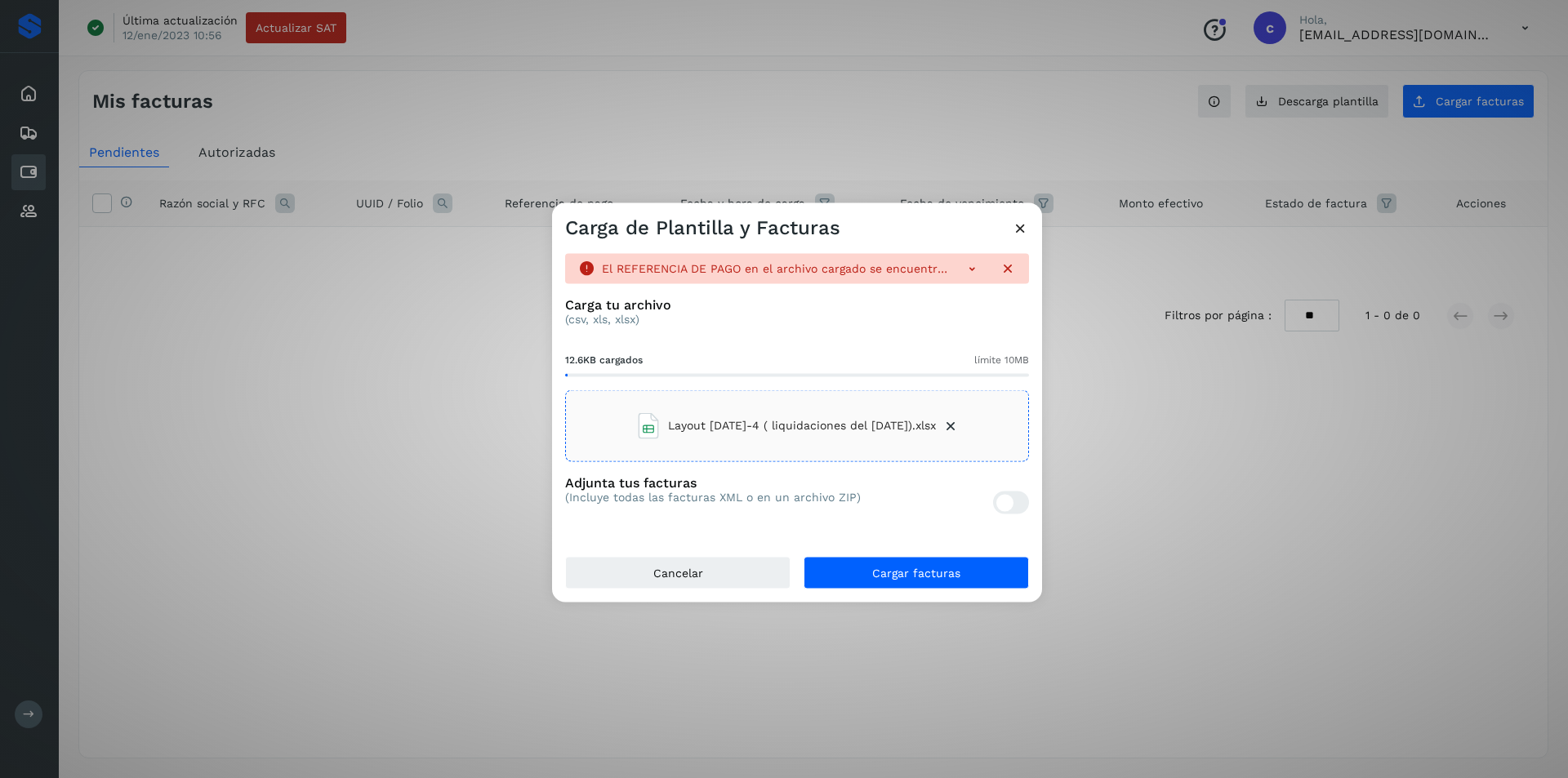
click at [972, 268] on icon at bounding box center [972, 268] width 17 height 17
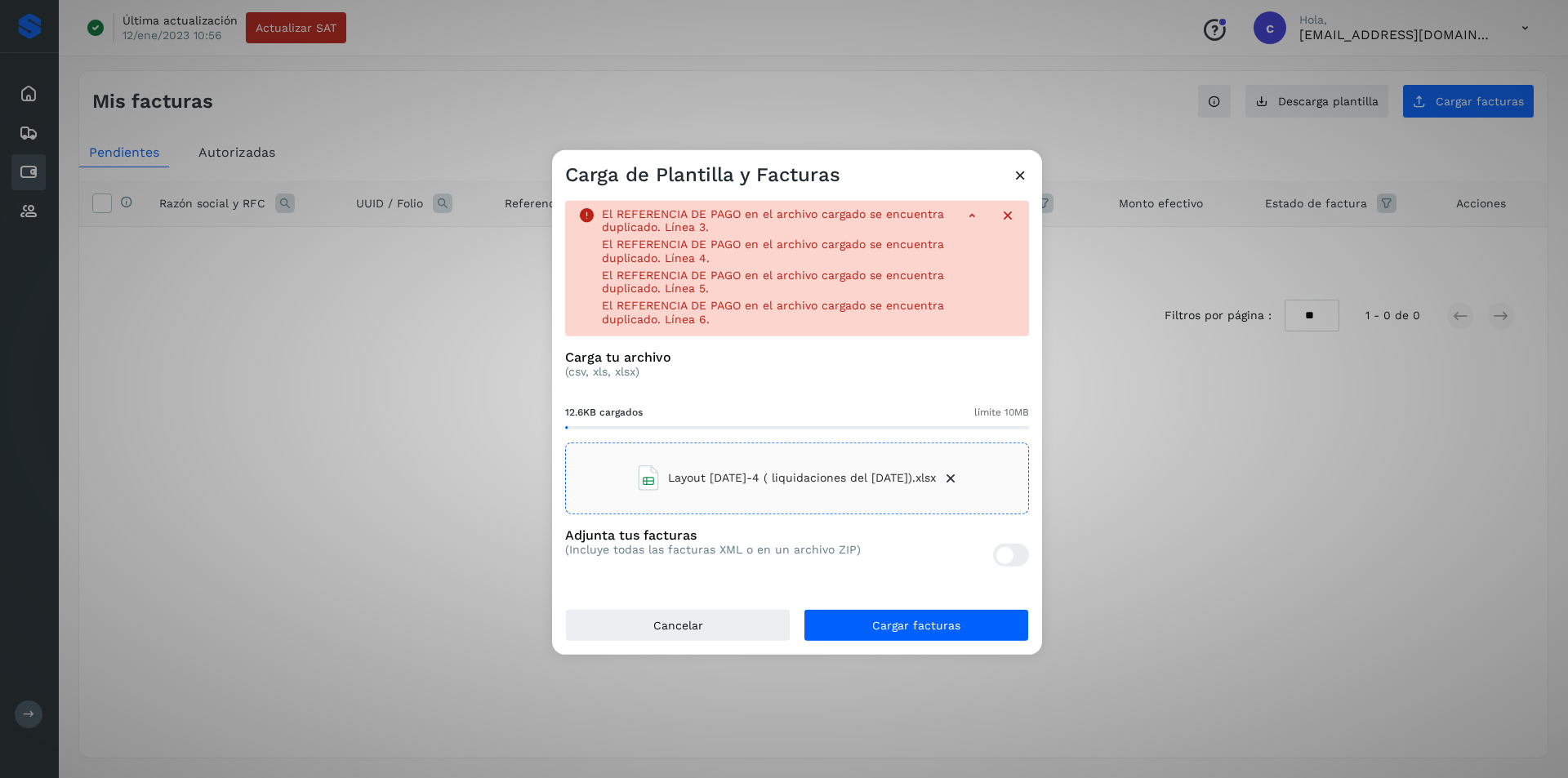
click at [1025, 177] on icon at bounding box center [1020, 174] width 17 height 17
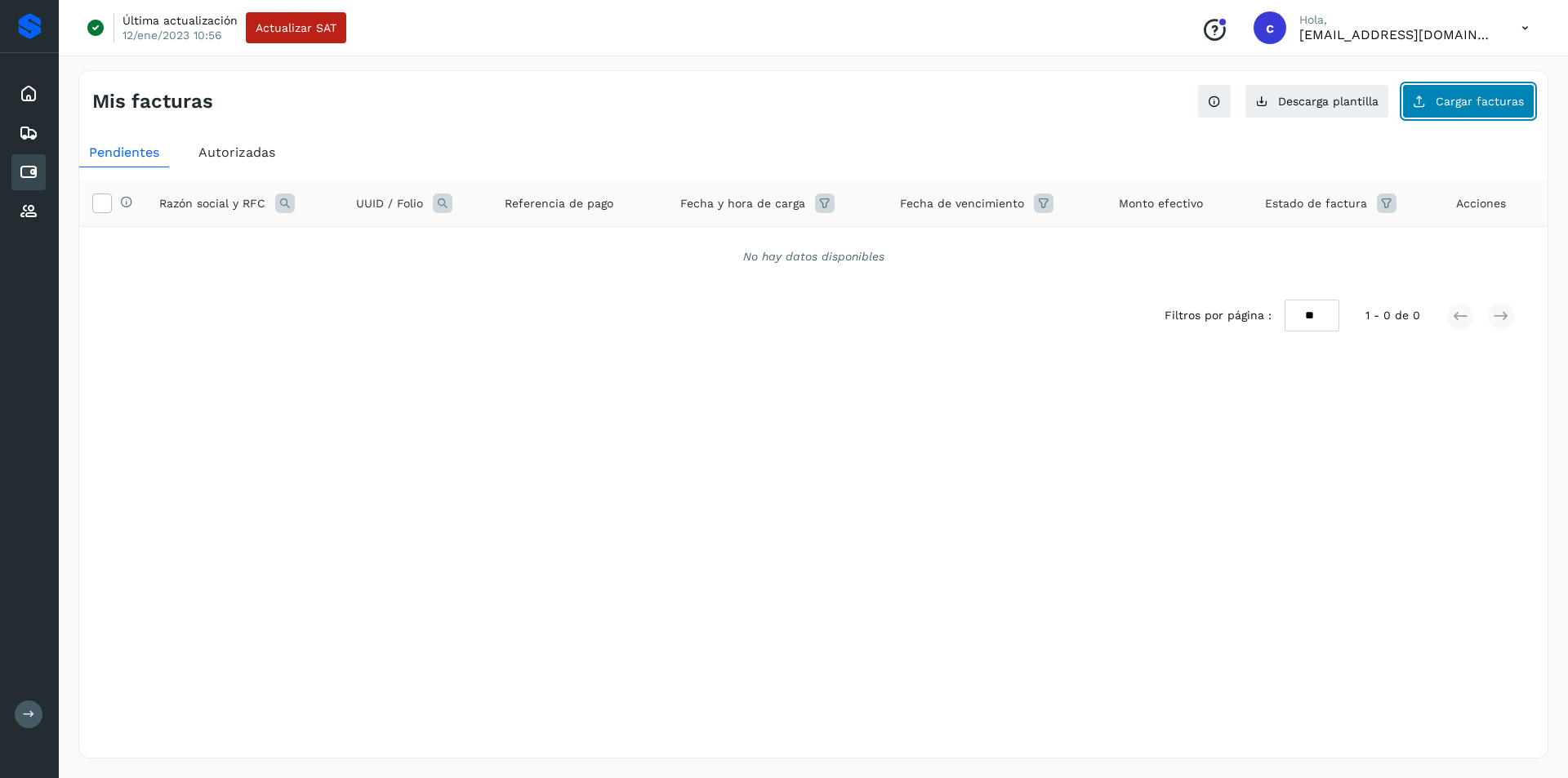
click at [1478, 104] on span "Cargar facturas" at bounding box center [1479, 101] width 88 height 12
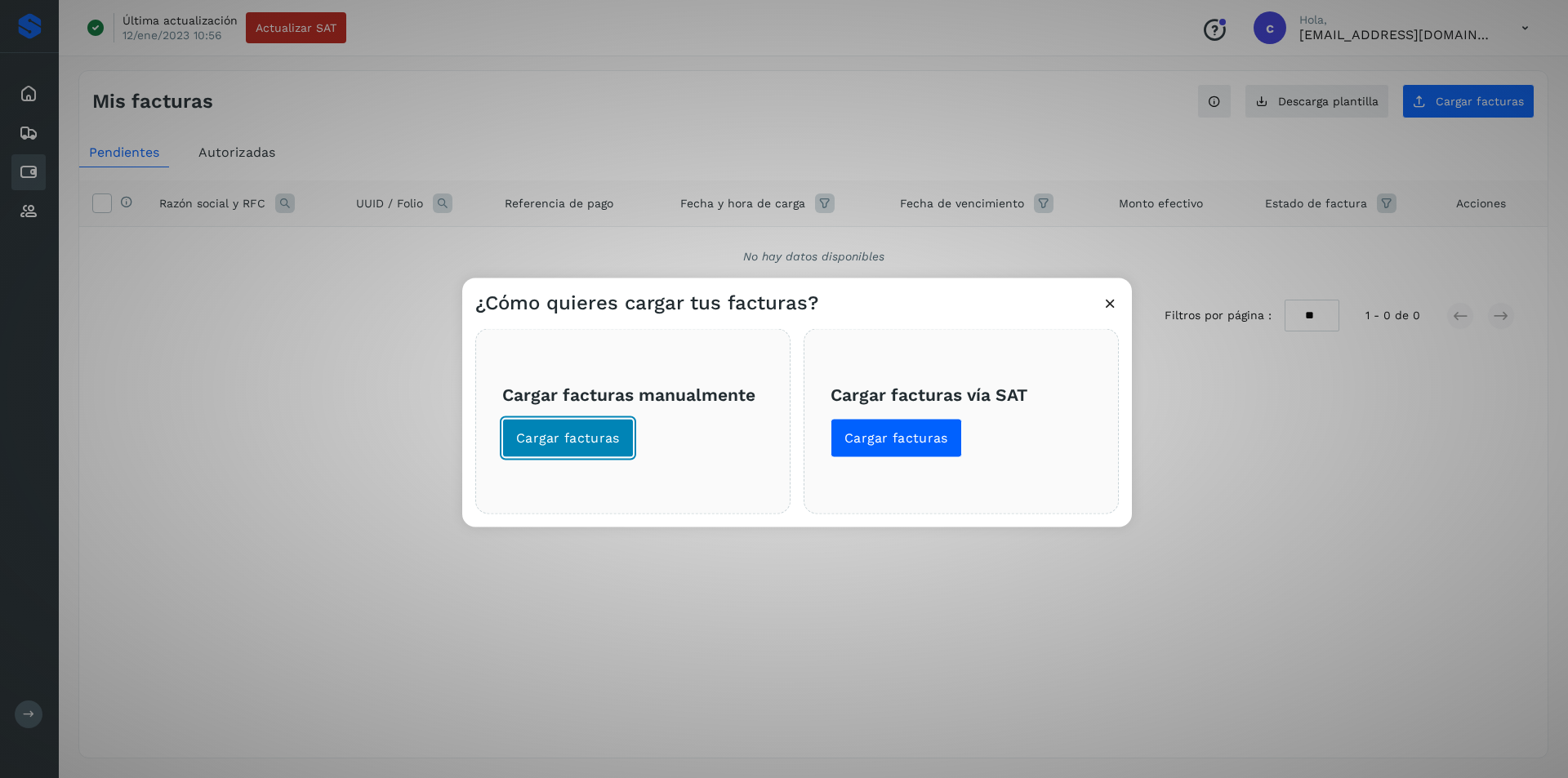
click at [585, 434] on span "Cargar facturas" at bounding box center [568, 438] width 104 height 18
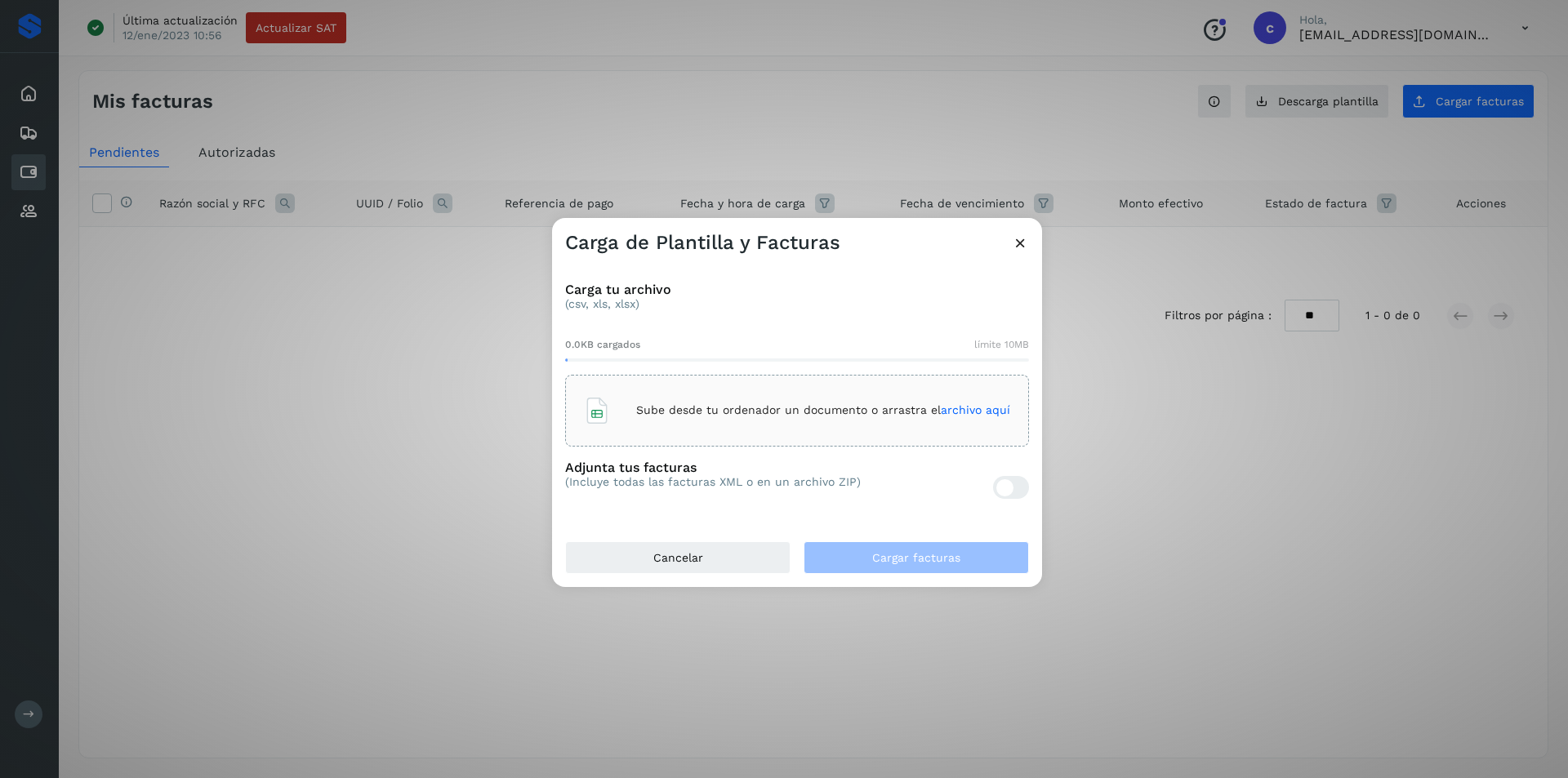
click at [597, 423] on icon at bounding box center [596, 410] width 26 height 26
click at [953, 547] on button "Cargar facturas" at bounding box center [916, 557] width 225 height 32
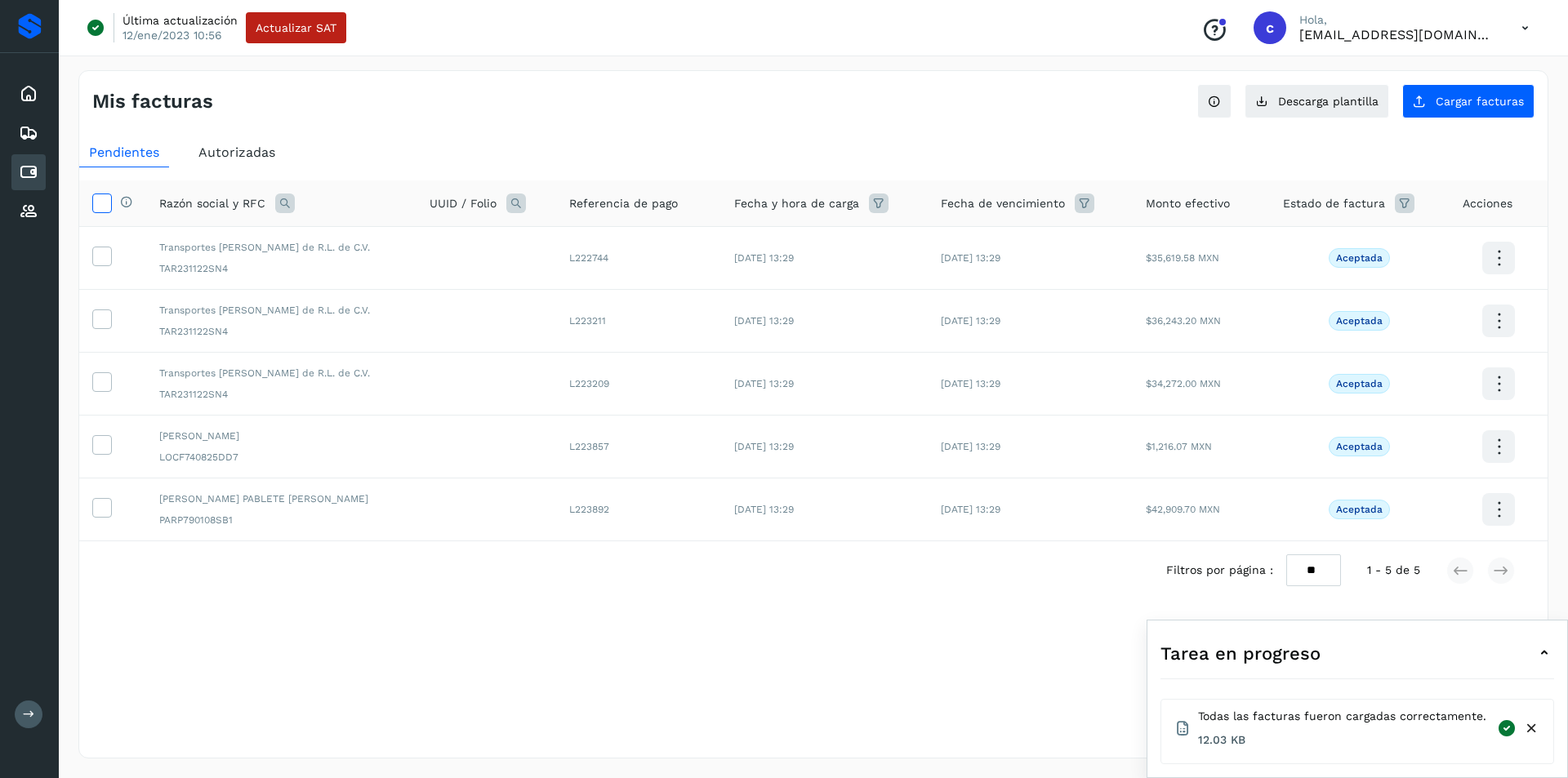
click at [105, 195] on icon at bounding box center [101, 202] width 17 height 17
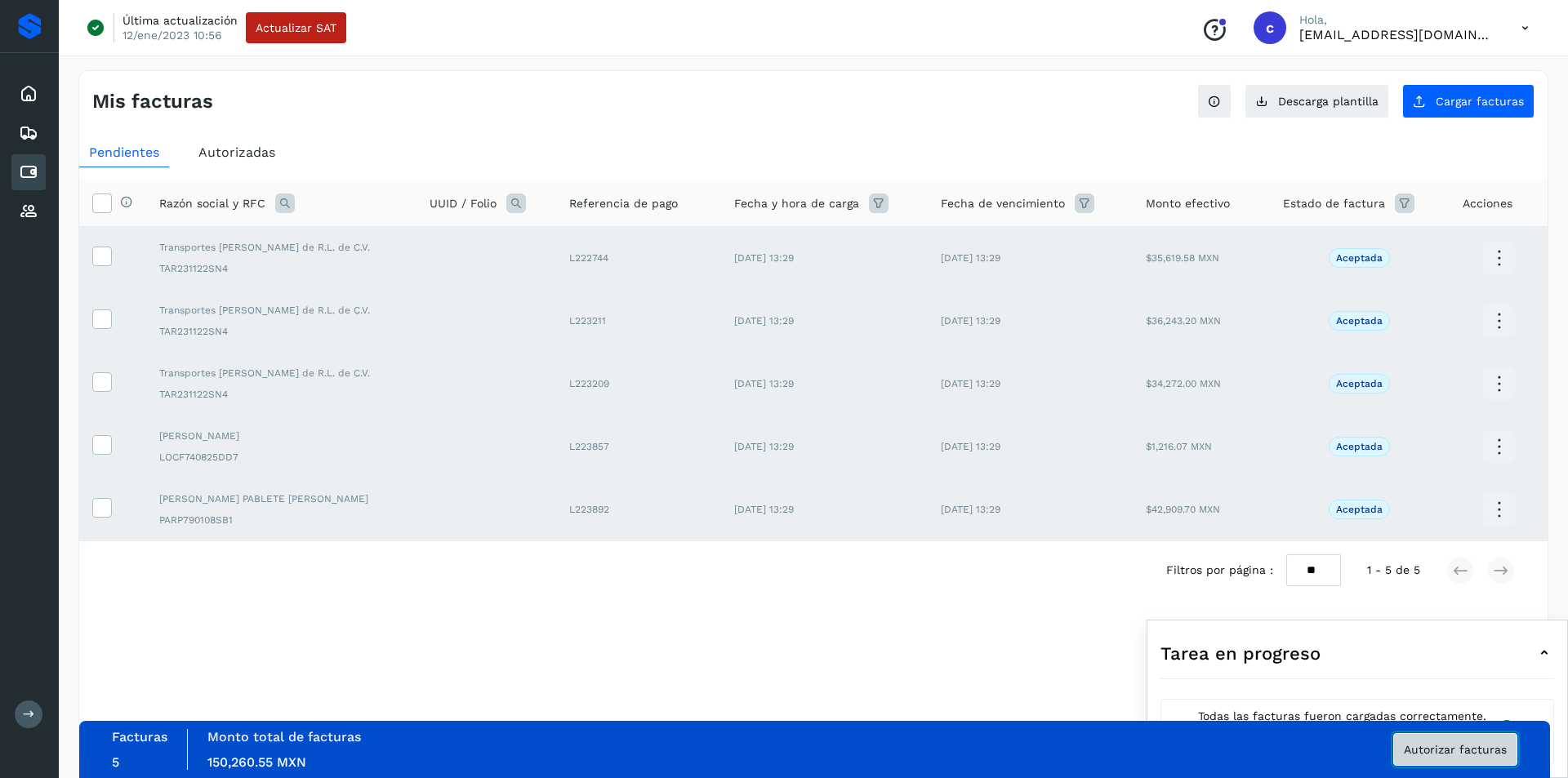
click at [1439, 758] on button "Autorizar facturas" at bounding box center [1455, 749] width 125 height 32
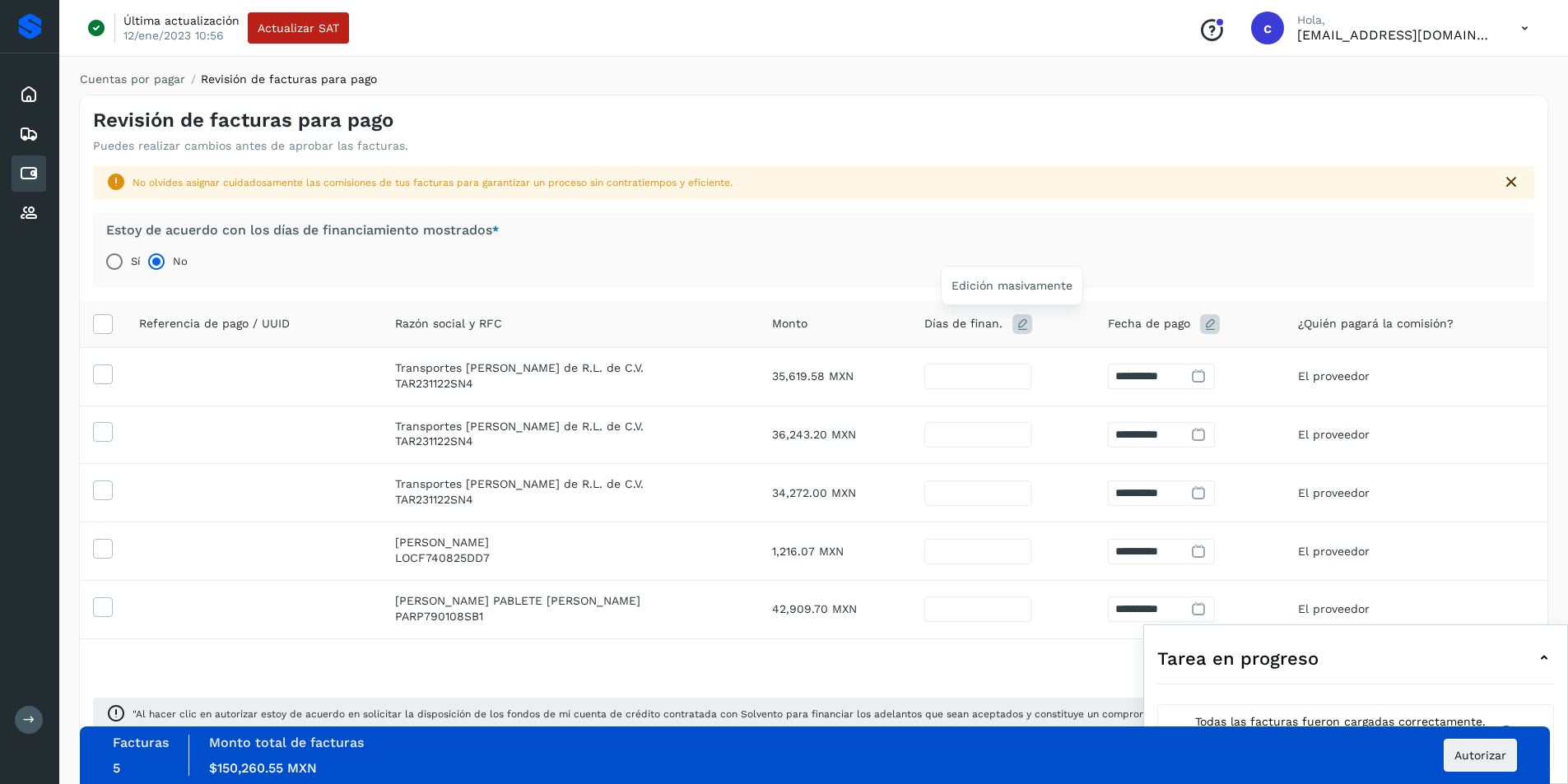
click at [1012, 318] on icon at bounding box center [1022, 325] width 20 height 20
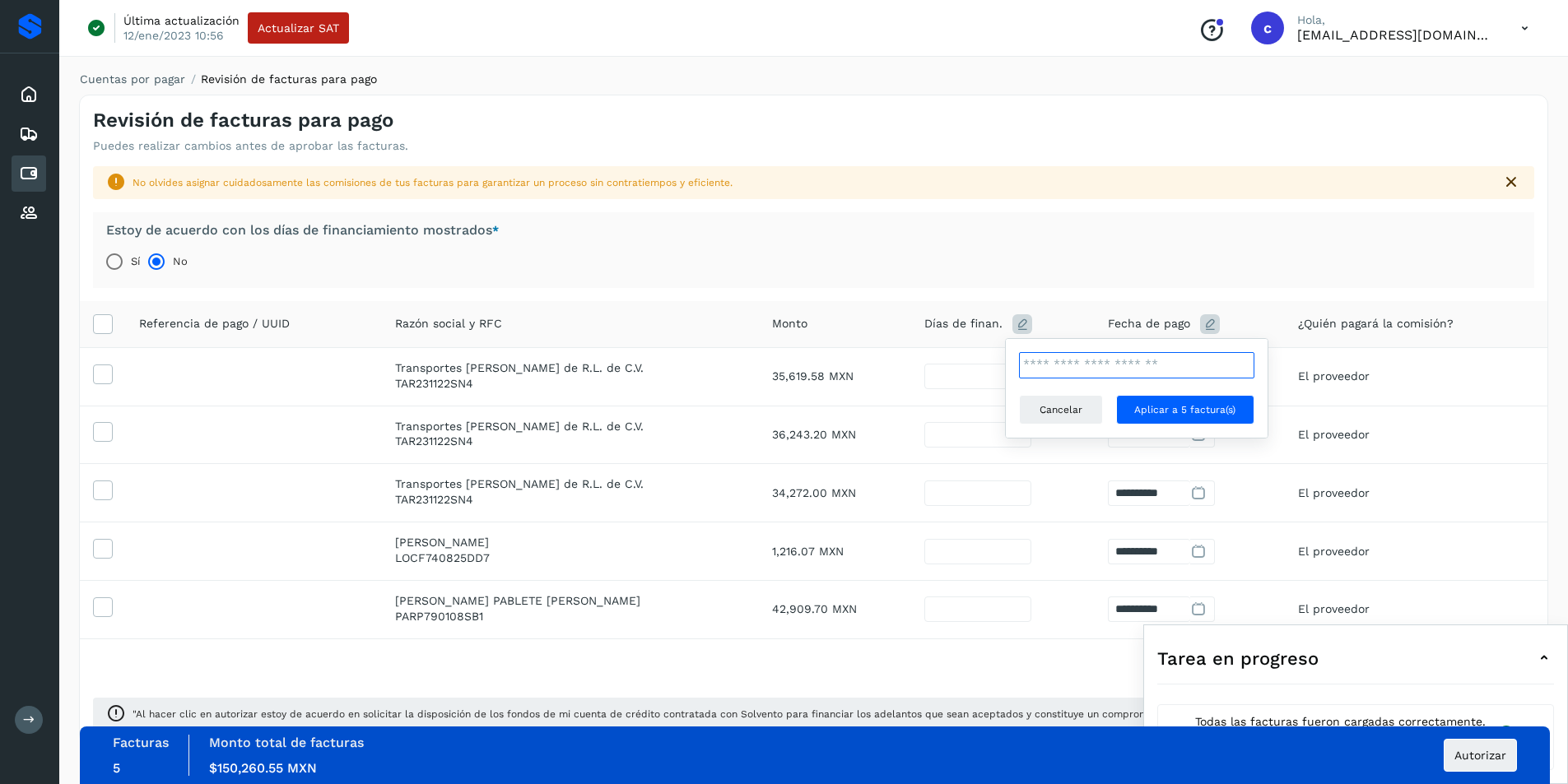
click at [1065, 367] on input "**" at bounding box center [1136, 365] width 235 height 26
type input "**"
click at [1127, 400] on button "Aplicar a 5 factura(s)" at bounding box center [1186, 409] width 139 height 29
type input "**"
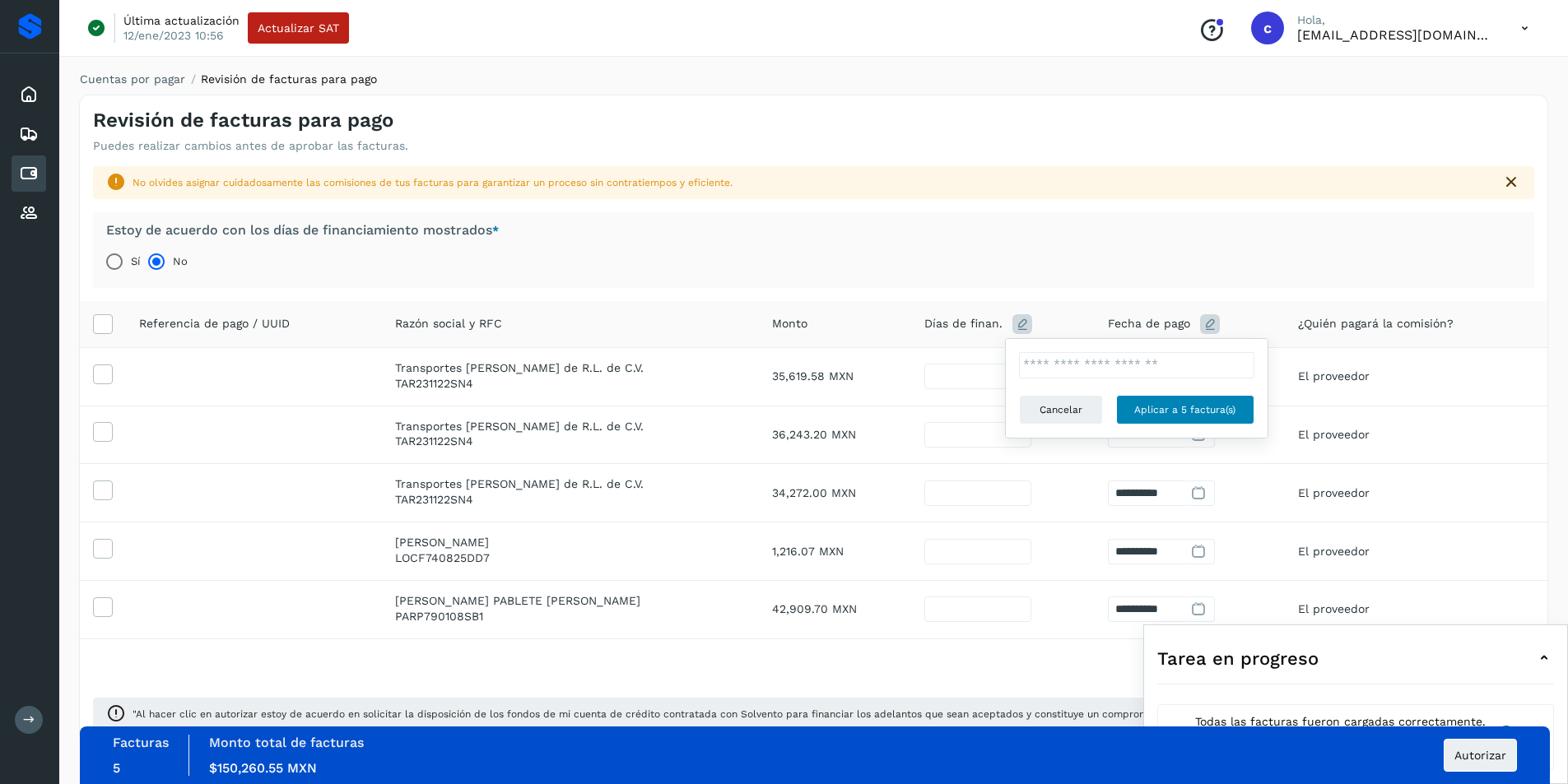
type input "**********"
type input "**"
type input "**********"
type input "**"
type input "**********"
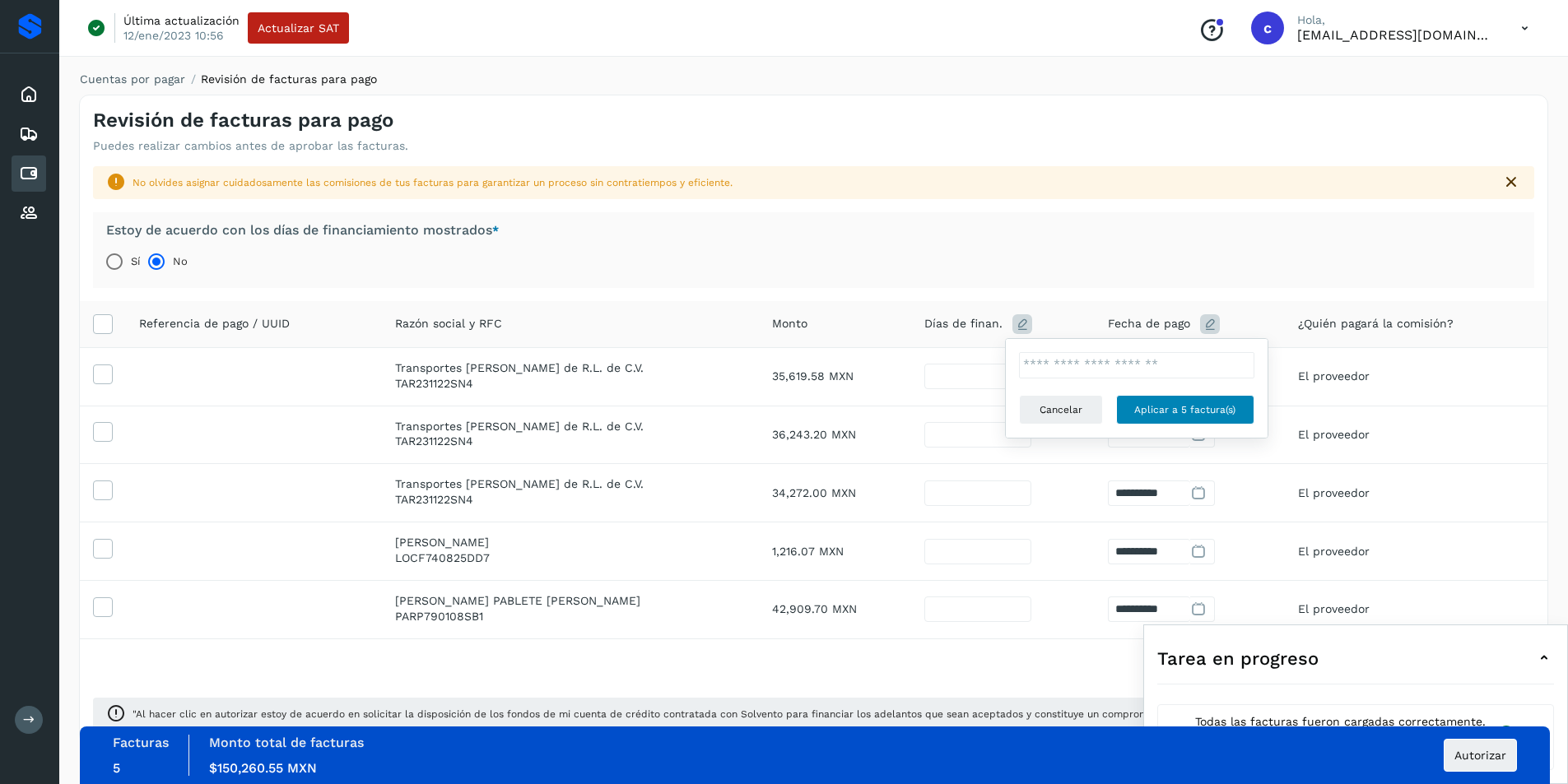
type input "**"
type input "**********"
type input "**"
type input "**********"
click at [1487, 771] on button "Autorizar" at bounding box center [1480, 755] width 74 height 33
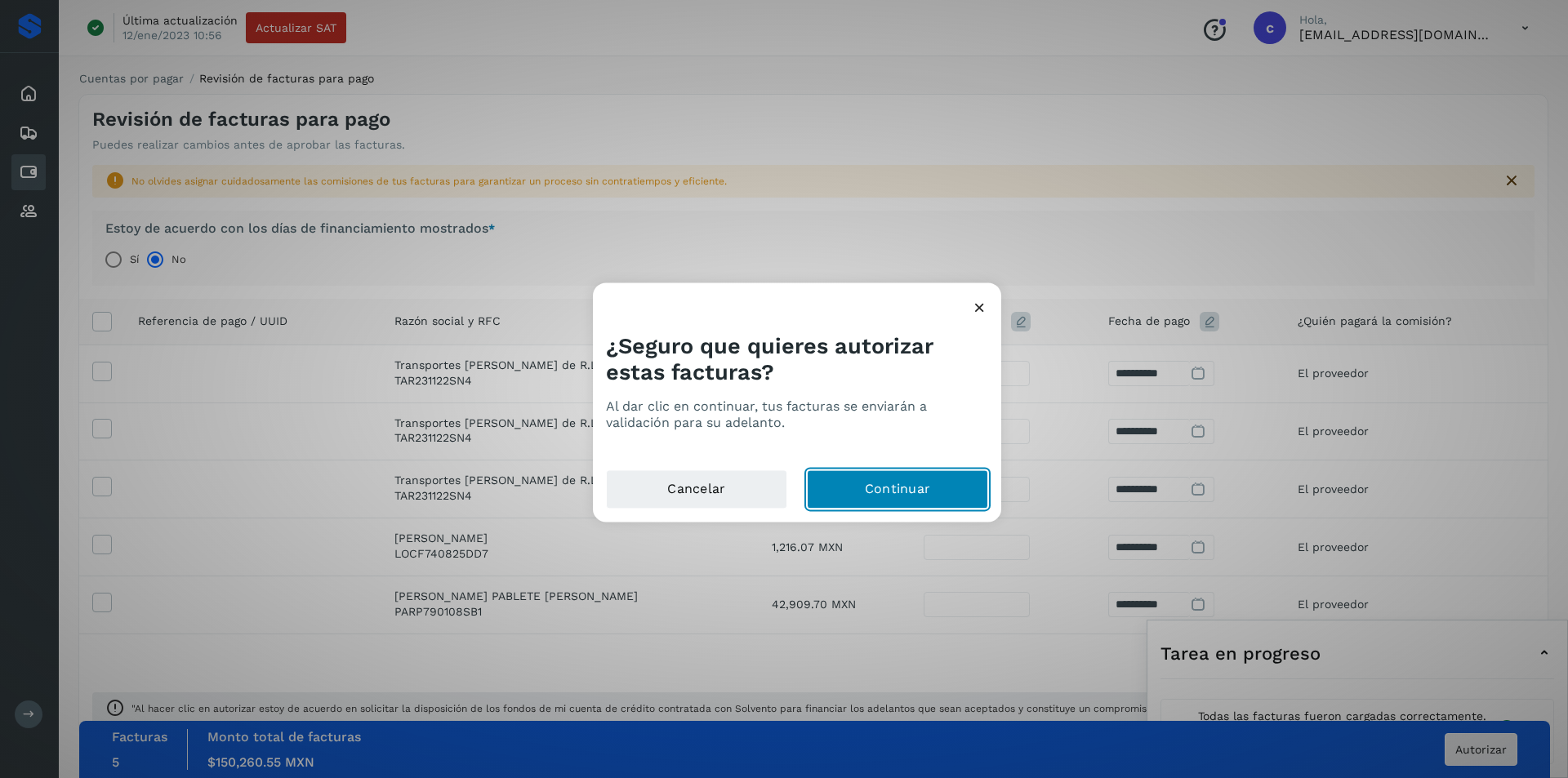
click at [961, 493] on button "Continuar" at bounding box center [897, 489] width 181 height 39
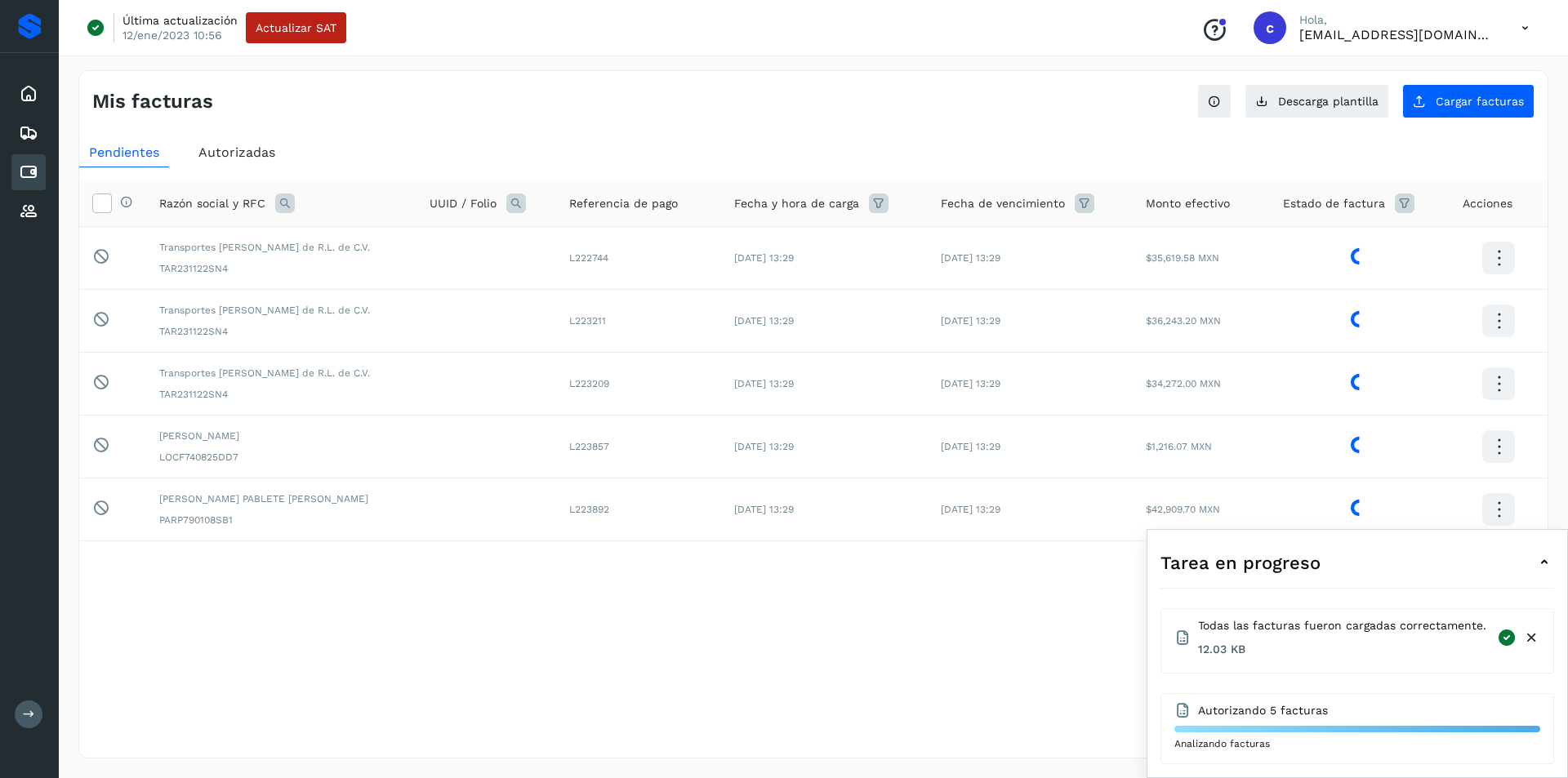
click at [1543, 563] on icon at bounding box center [1544, 563] width 20 height 20
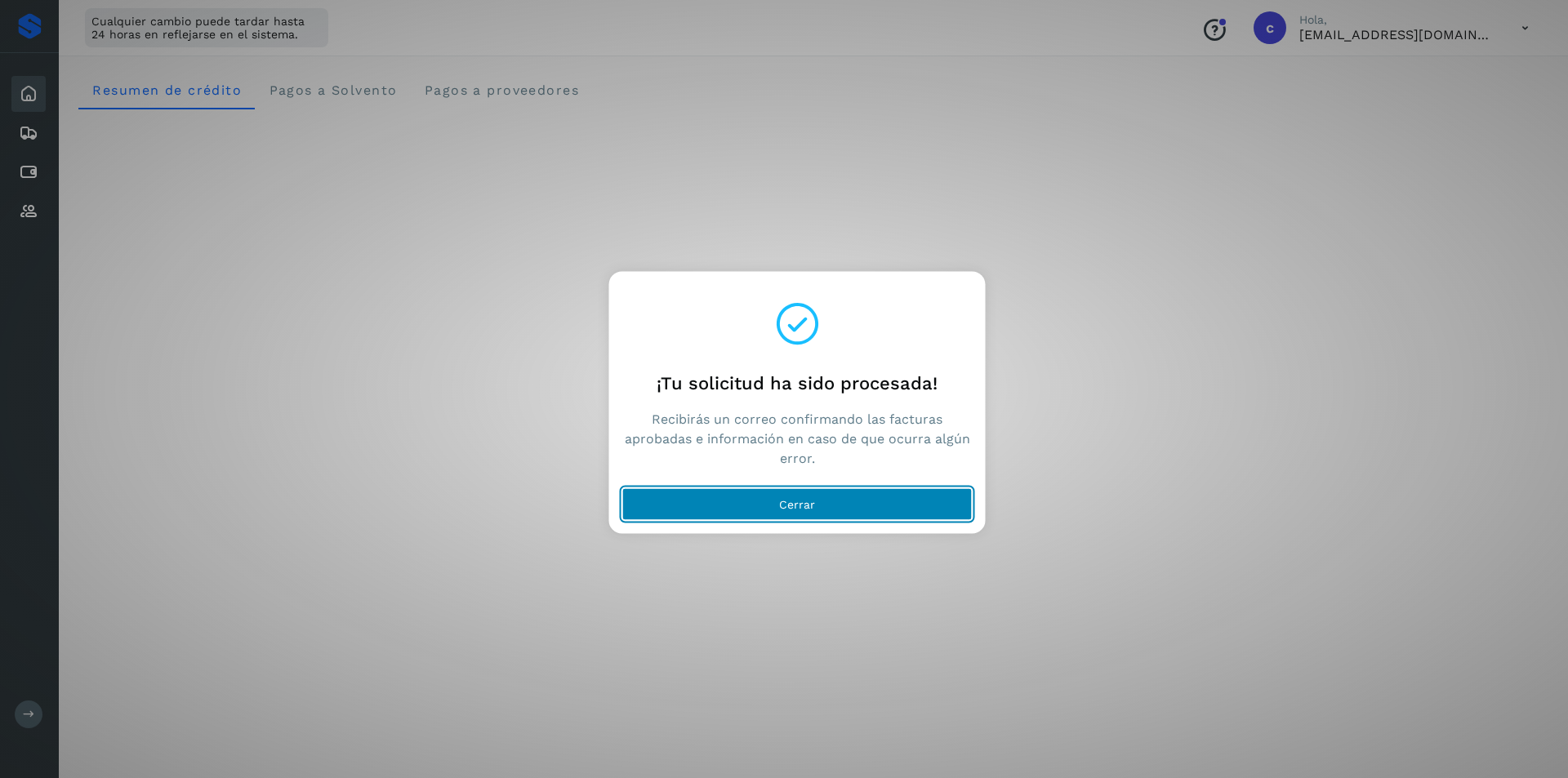
click at [754, 495] on button "Cerrar" at bounding box center [798, 503] width 350 height 32
